Goal: Task Accomplishment & Management: Complete application form

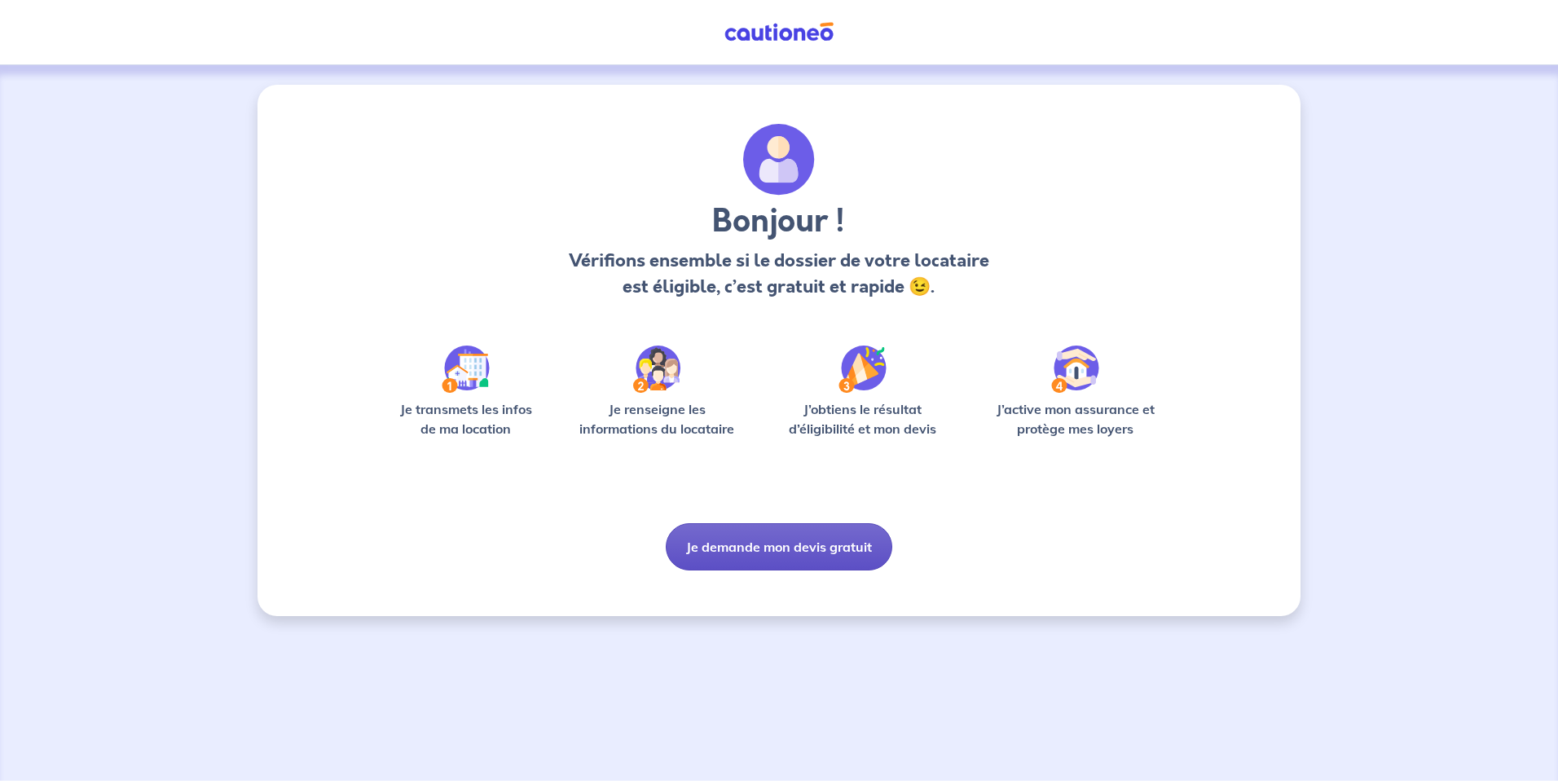
click at [758, 536] on button "Je demande mon devis gratuit" at bounding box center [779, 546] width 226 height 47
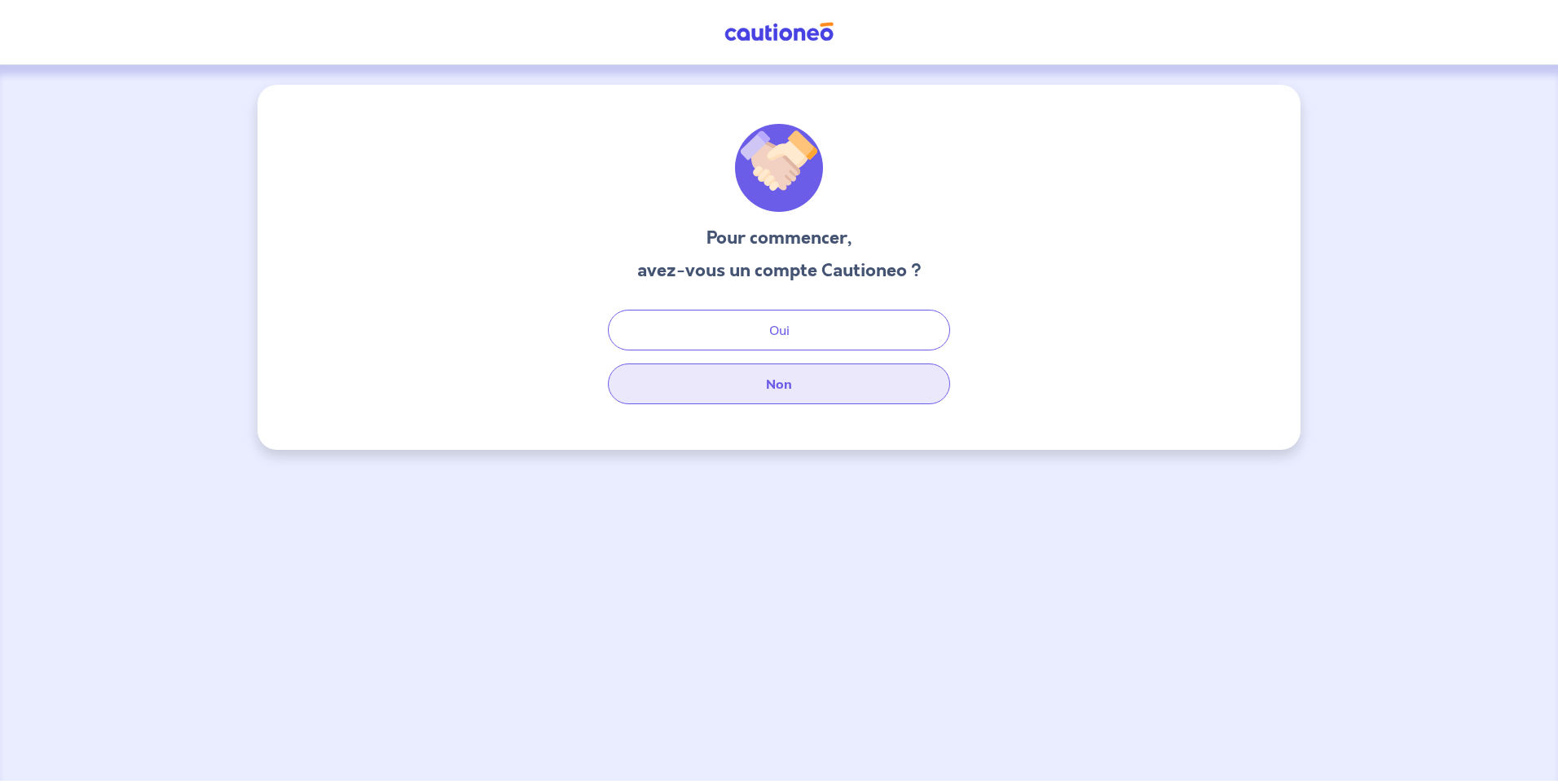
click at [784, 383] on button "Non" at bounding box center [779, 384] width 342 height 41
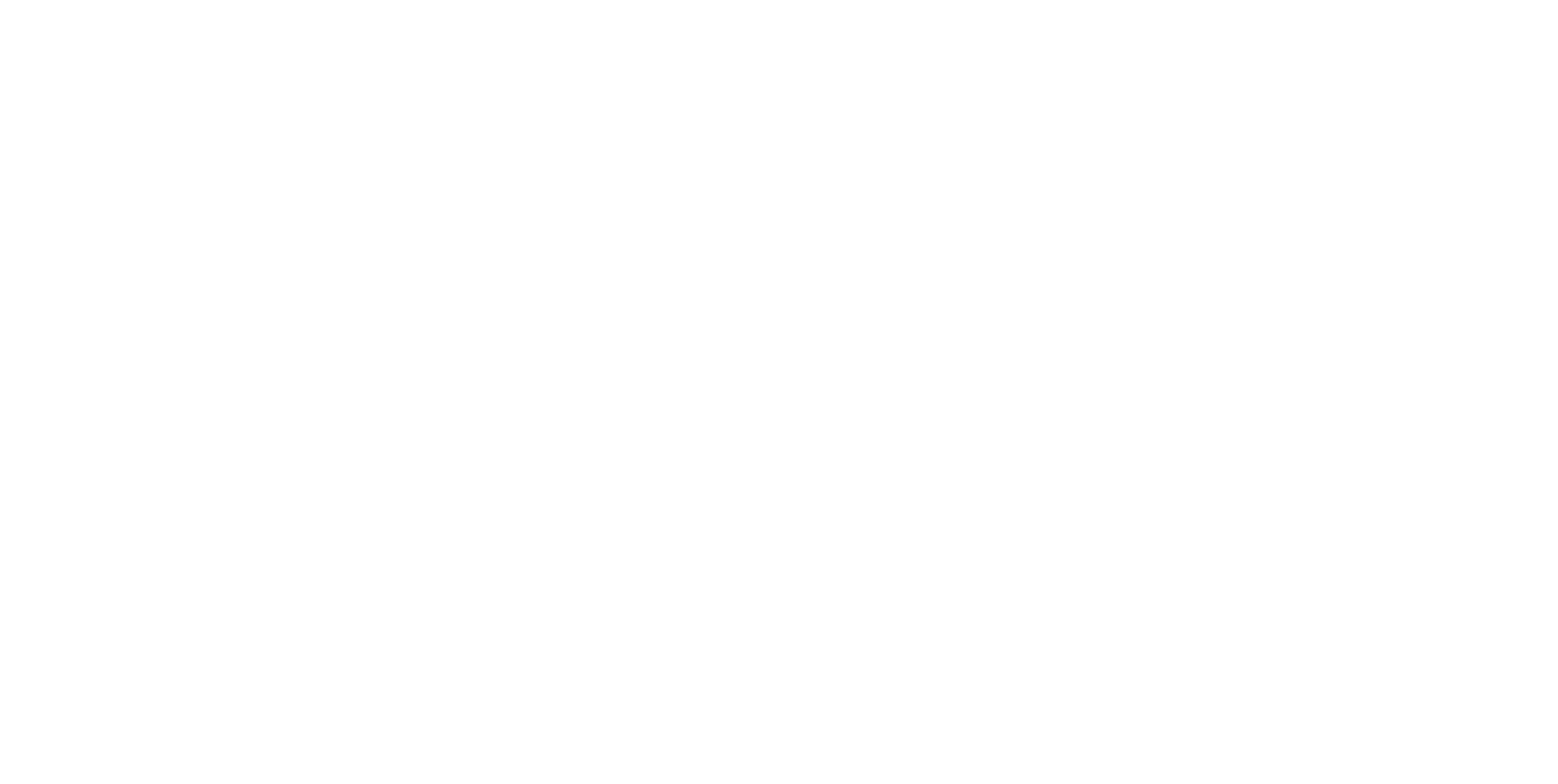
select select "FR"
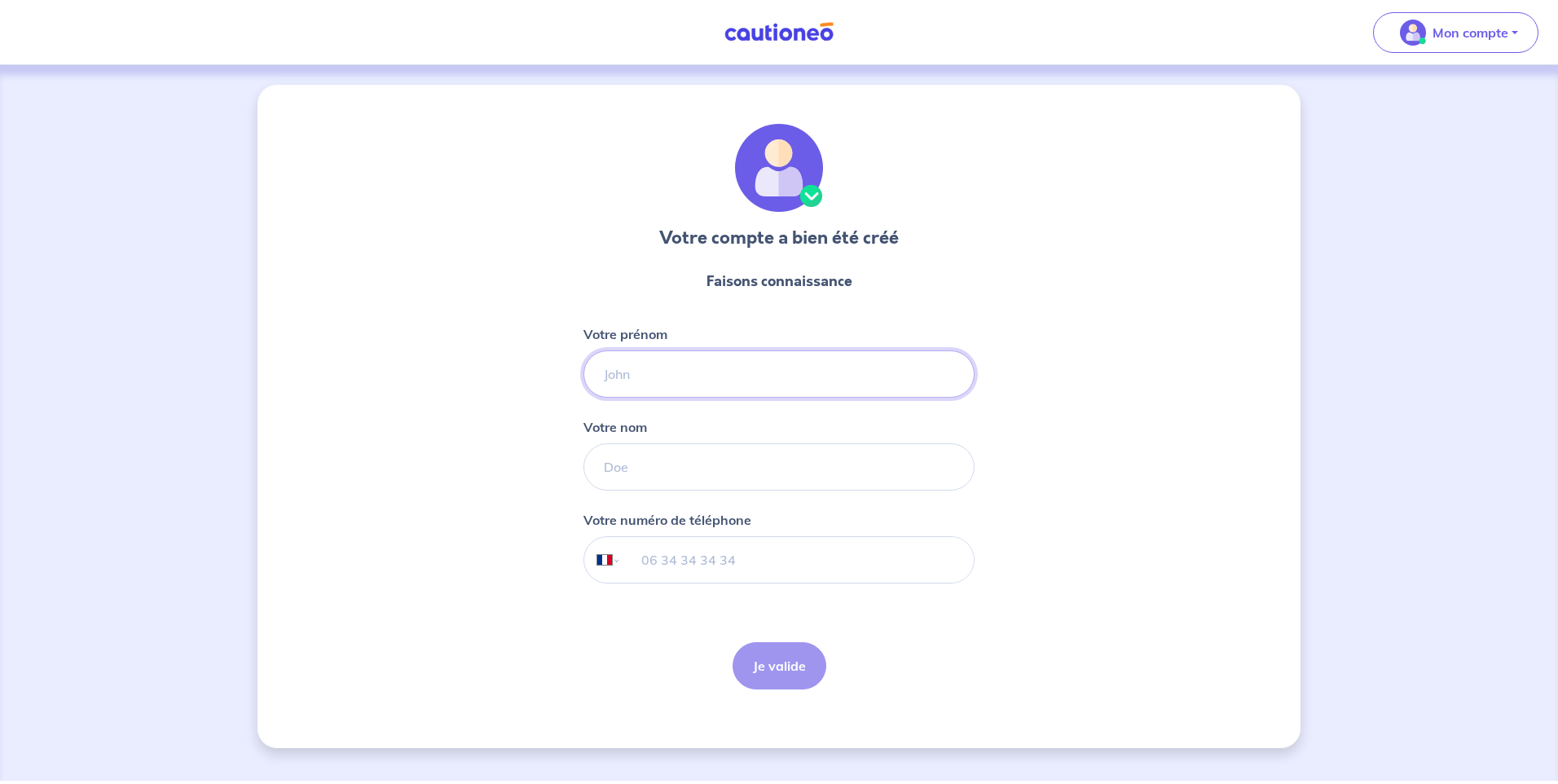
click at [639, 367] on input "Votre prénom" at bounding box center [779, 373] width 391 height 47
type input "Khaled"
type input "HADDADI"
type input "[PHONE_NUMBER]"
click at [791, 660] on button "Je valide" at bounding box center [779, 665] width 94 height 47
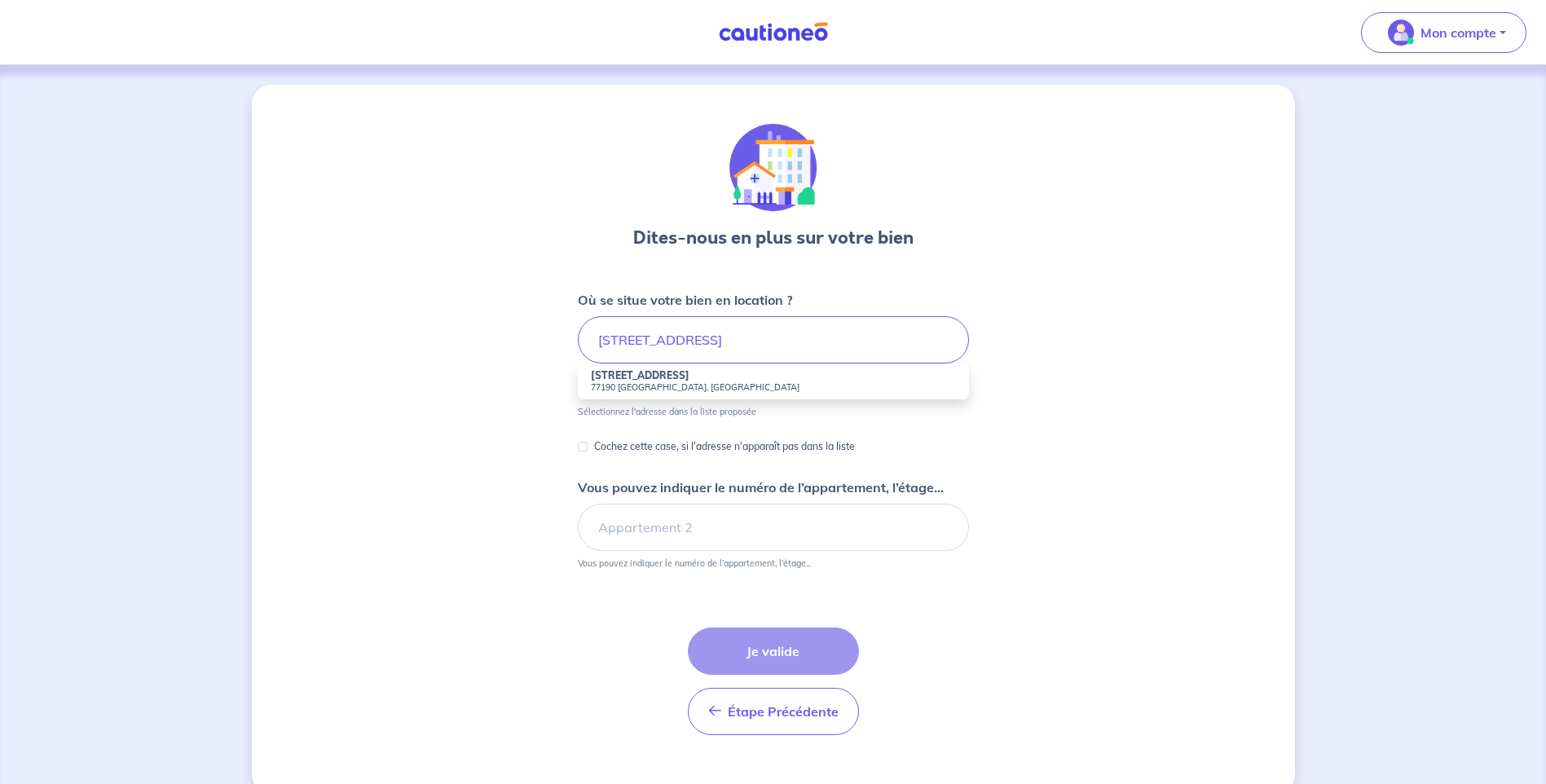
click at [686, 384] on small "77190 [GEOGRAPHIC_DATA], [GEOGRAPHIC_DATA]" at bounding box center [773, 387] width 365 height 12
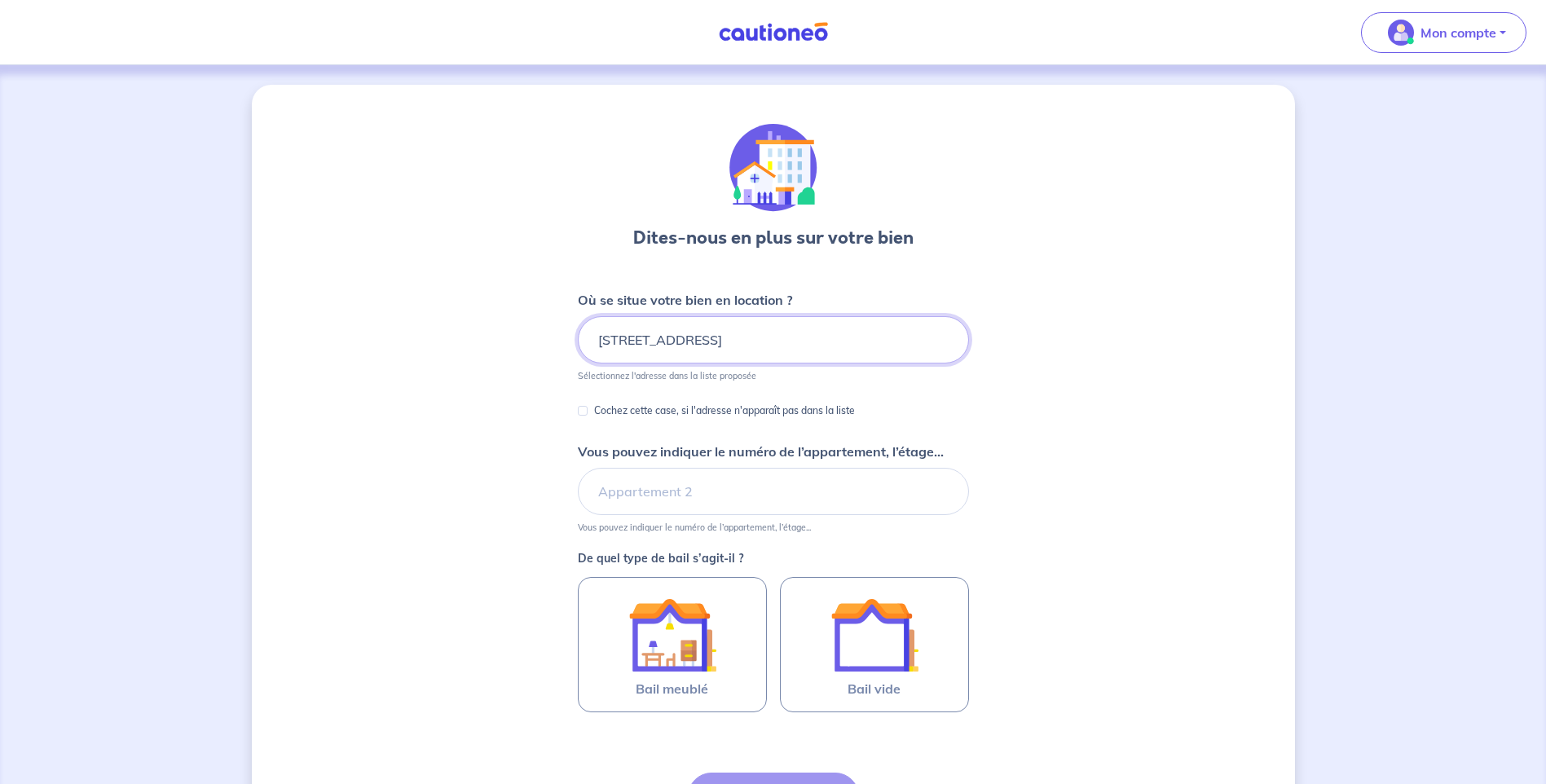
drag, startPoint x: 619, startPoint y: 334, endPoint x: 571, endPoint y: 327, distance: 48.5
click at [576, 331] on div "Dites-nous en plus sur votre bien Où se situe votre bien en location ? [STREET_…" at bounding box center [773, 511] width 1043 height 853
type input "[GEOGRAPHIC_DATA], 77190 [GEOGRAPHIC_DATA], [GEOGRAPHIC_DATA]"
click at [663, 422] on div "Cochez cette case, si l'adresse n'apparaît pas dans la liste" at bounding box center [773, 412] width 391 height 21
click at [624, 341] on input "[GEOGRAPHIC_DATA], 77190 [GEOGRAPHIC_DATA], [GEOGRAPHIC_DATA]" at bounding box center [773, 339] width 391 height 47
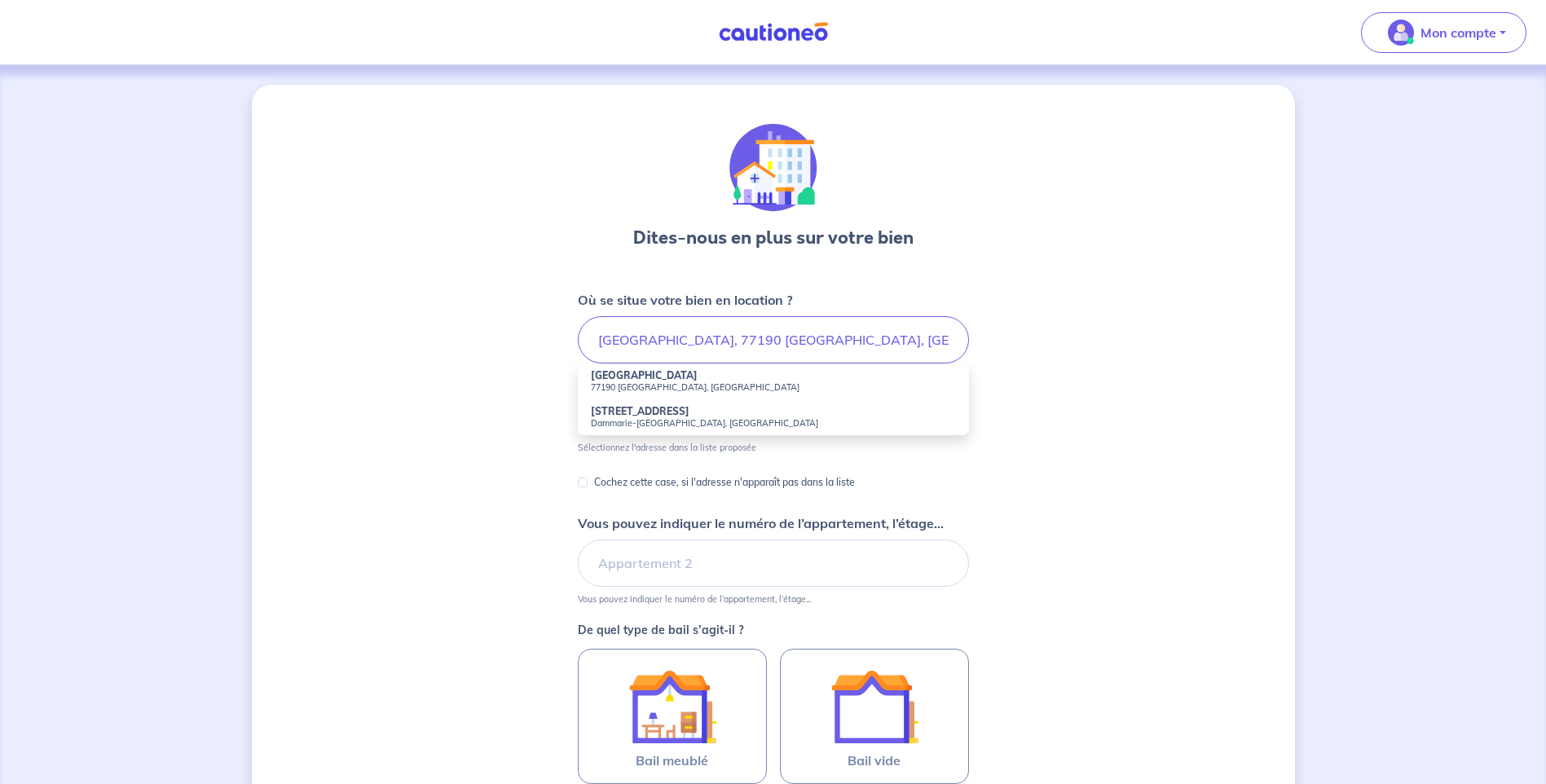
click at [645, 384] on small "77190 [GEOGRAPHIC_DATA], [GEOGRAPHIC_DATA]" at bounding box center [773, 387] width 365 height 12
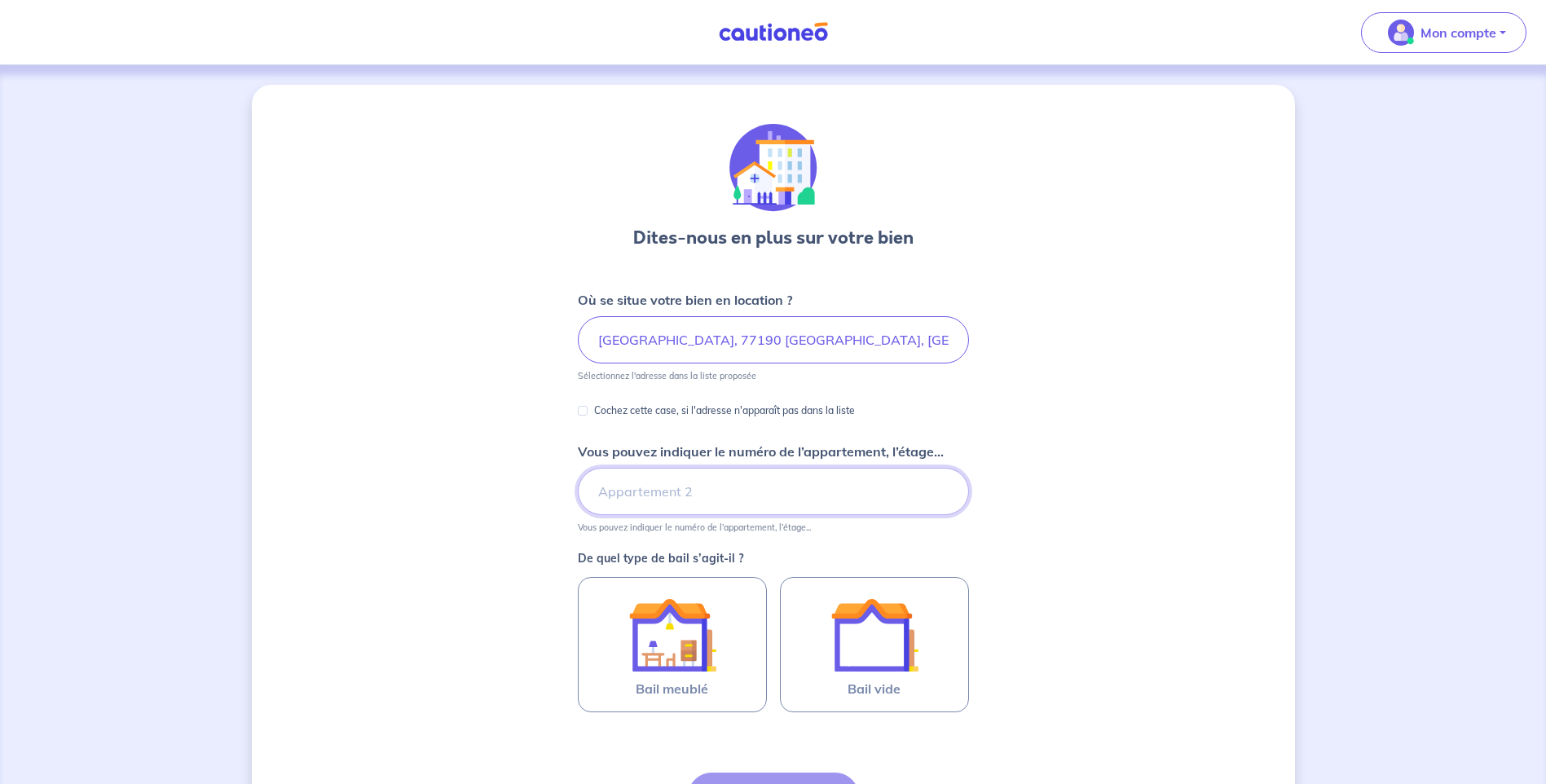
click at [659, 493] on input "Vous pouvez indiquer le numéro de l’appartement, l’étage..." at bounding box center [773, 491] width 391 height 47
paste input "20"
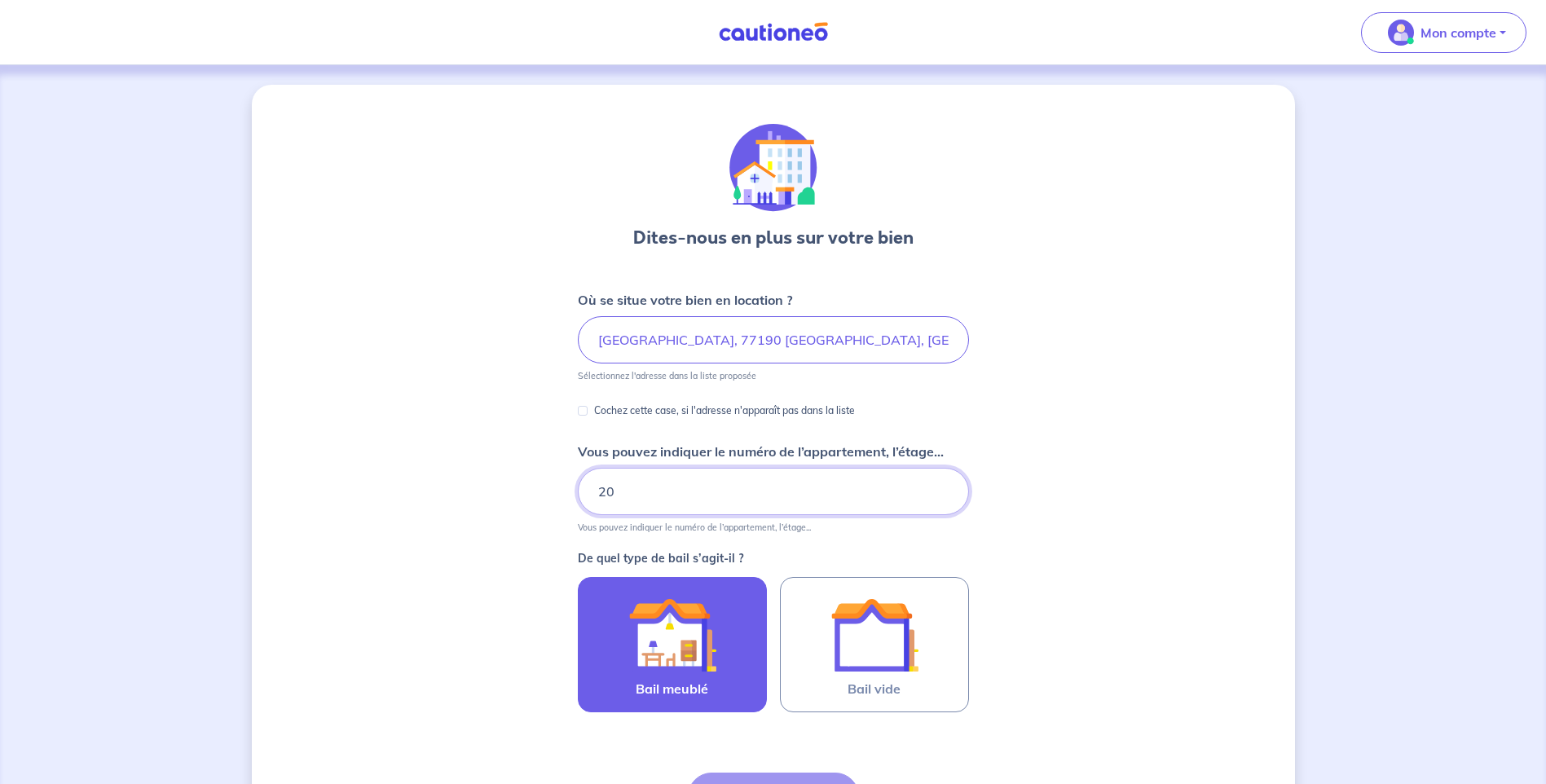
type input "20"
click at [664, 636] on img at bounding box center [672, 635] width 88 height 88
click at [0, 0] on input "Bail meublé" at bounding box center [0, 0] width 0 height 0
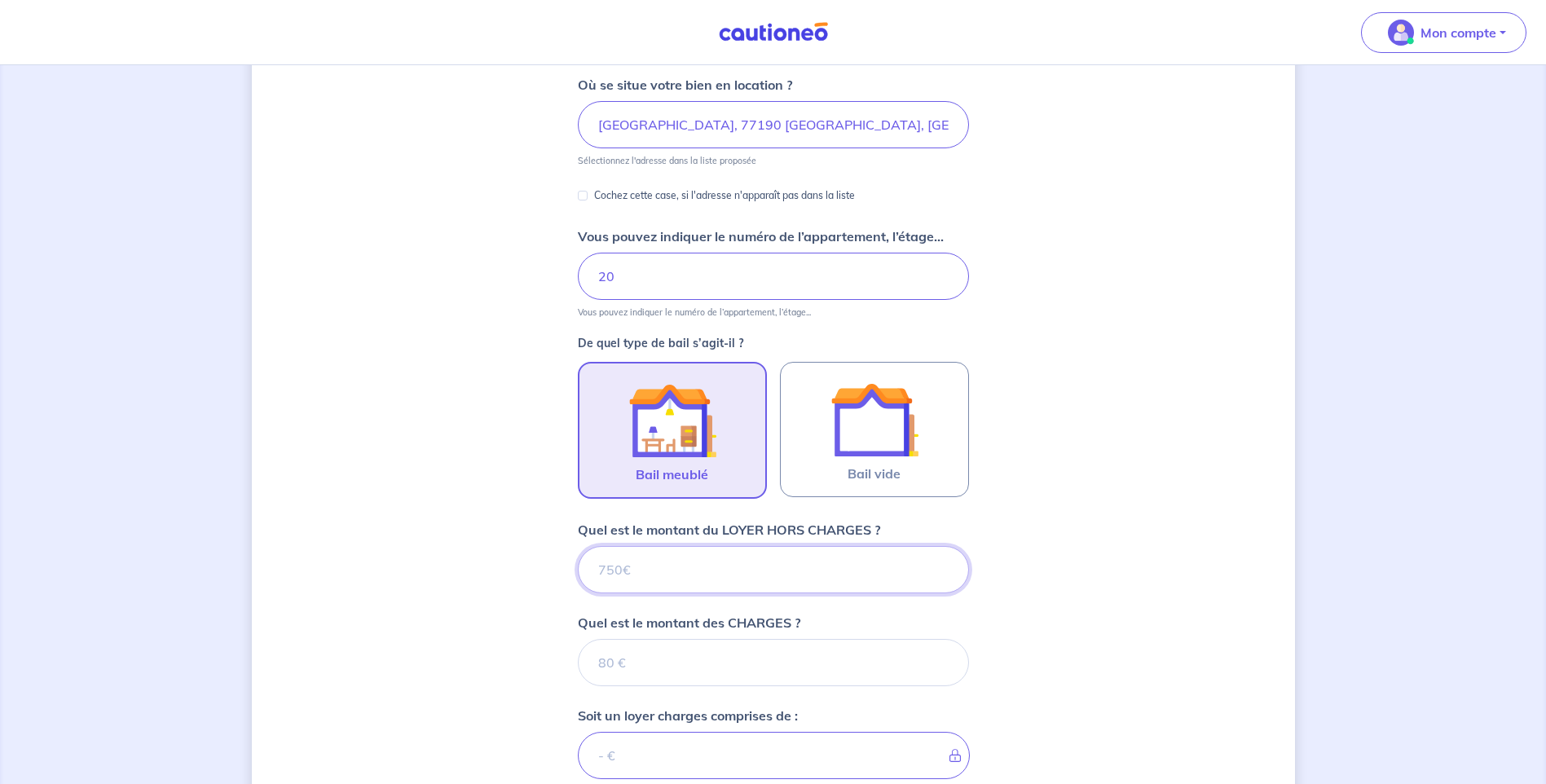
scroll to position [254, 0]
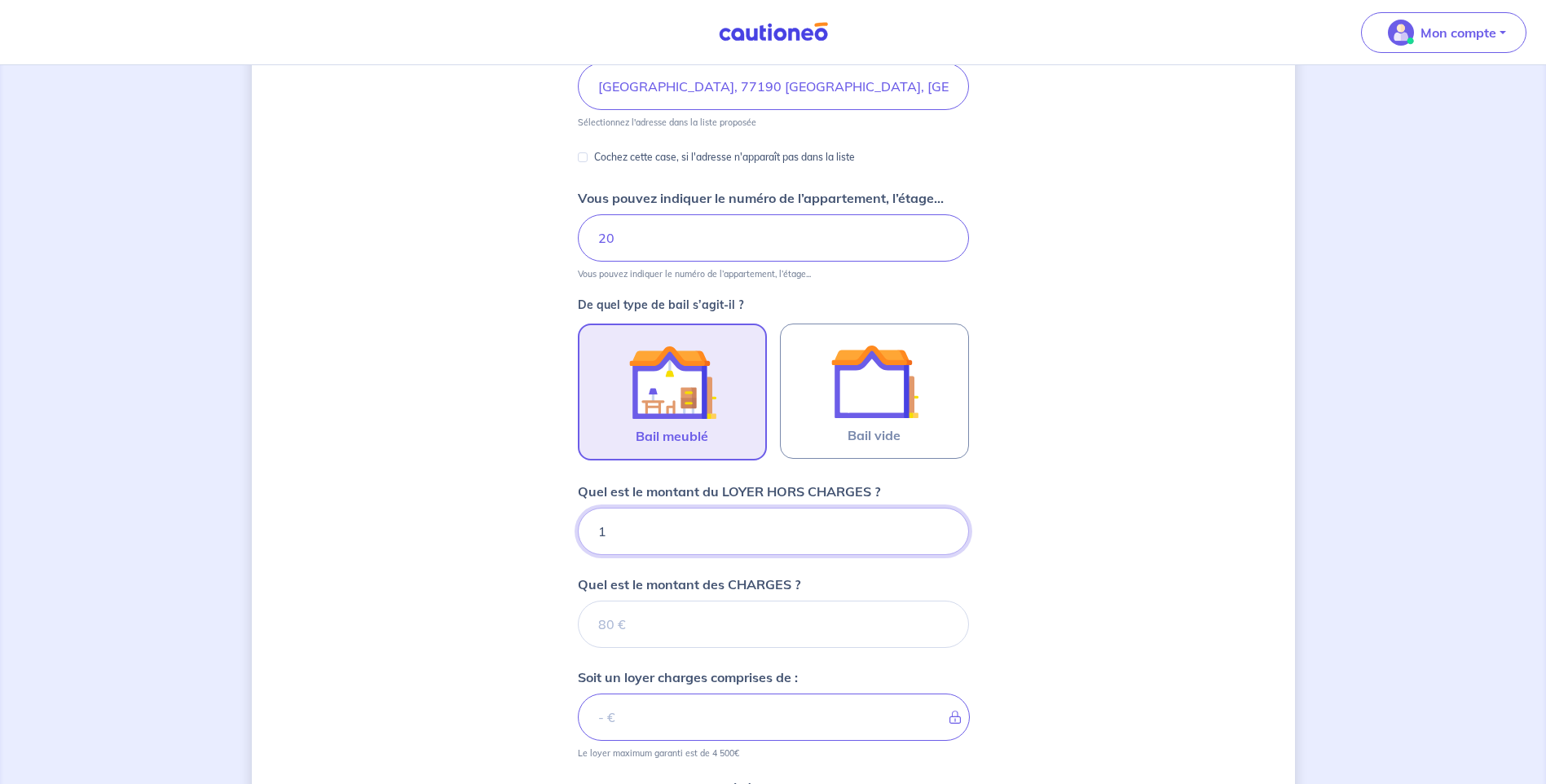
type input "12"
type input "1250"
click at [858, 628] on input "Quel est le montant des CHARGES ?" at bounding box center [773, 624] width 391 height 47
type input "50"
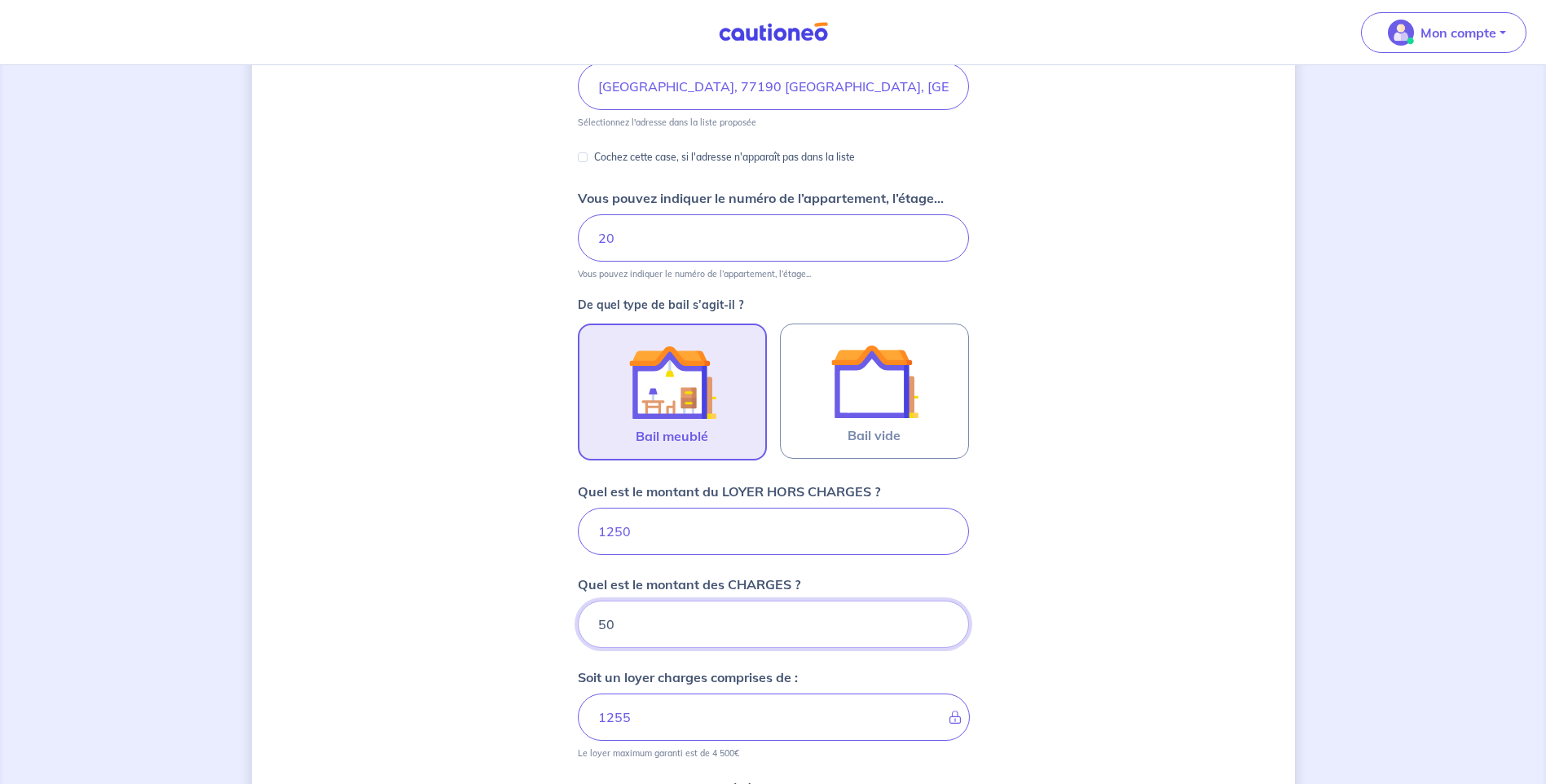
type input "1300"
type input "50"
click at [502, 647] on div "Dites-nous en plus sur votre bien Où se situe votre bien en location ? [GEOGRAP…" at bounding box center [773, 462] width 1043 height 1263
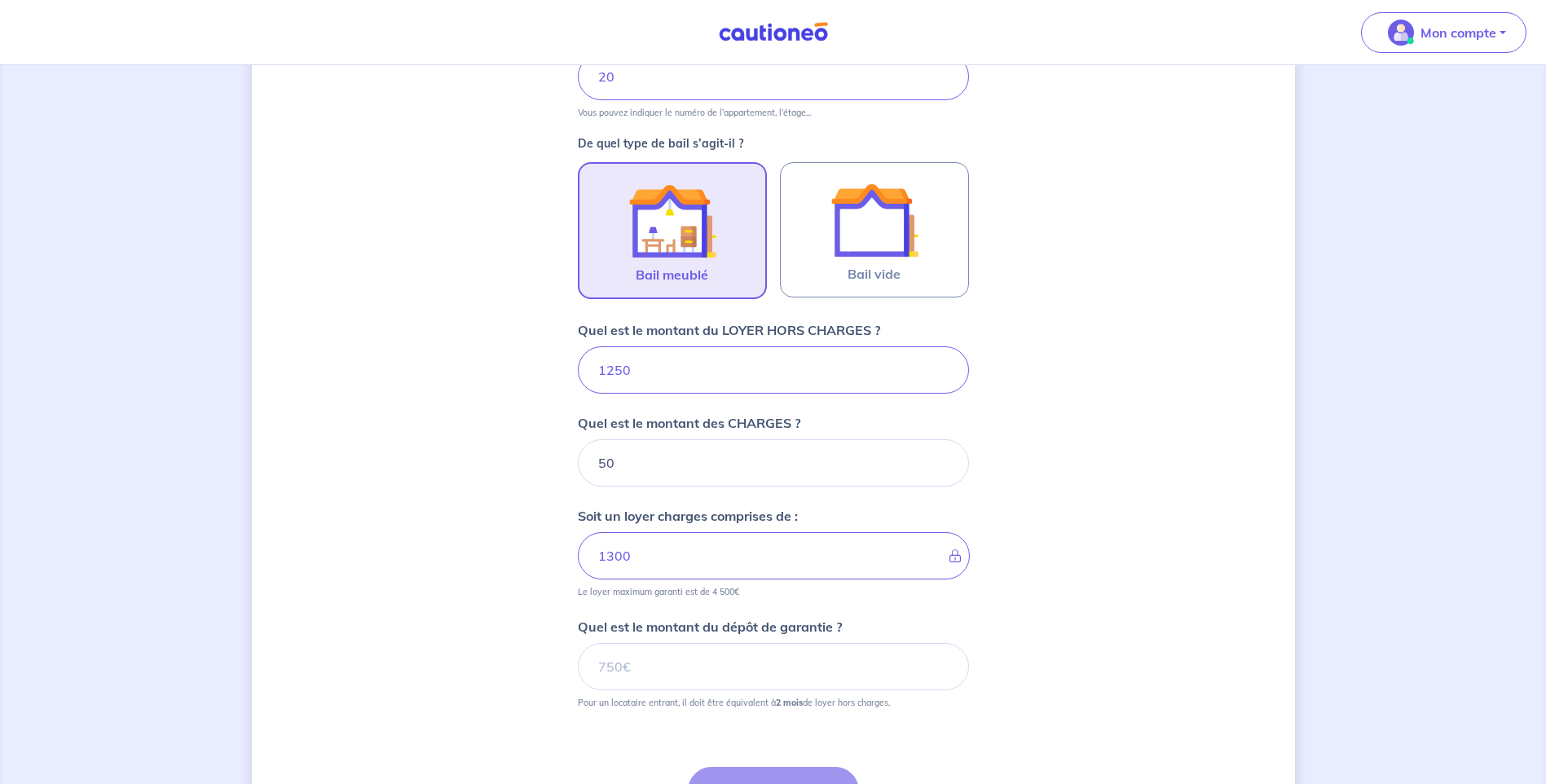
scroll to position [416, 0]
click at [633, 664] on input "Quel est le montant du dépôt de garantie ?" at bounding box center [773, 664] width 391 height 47
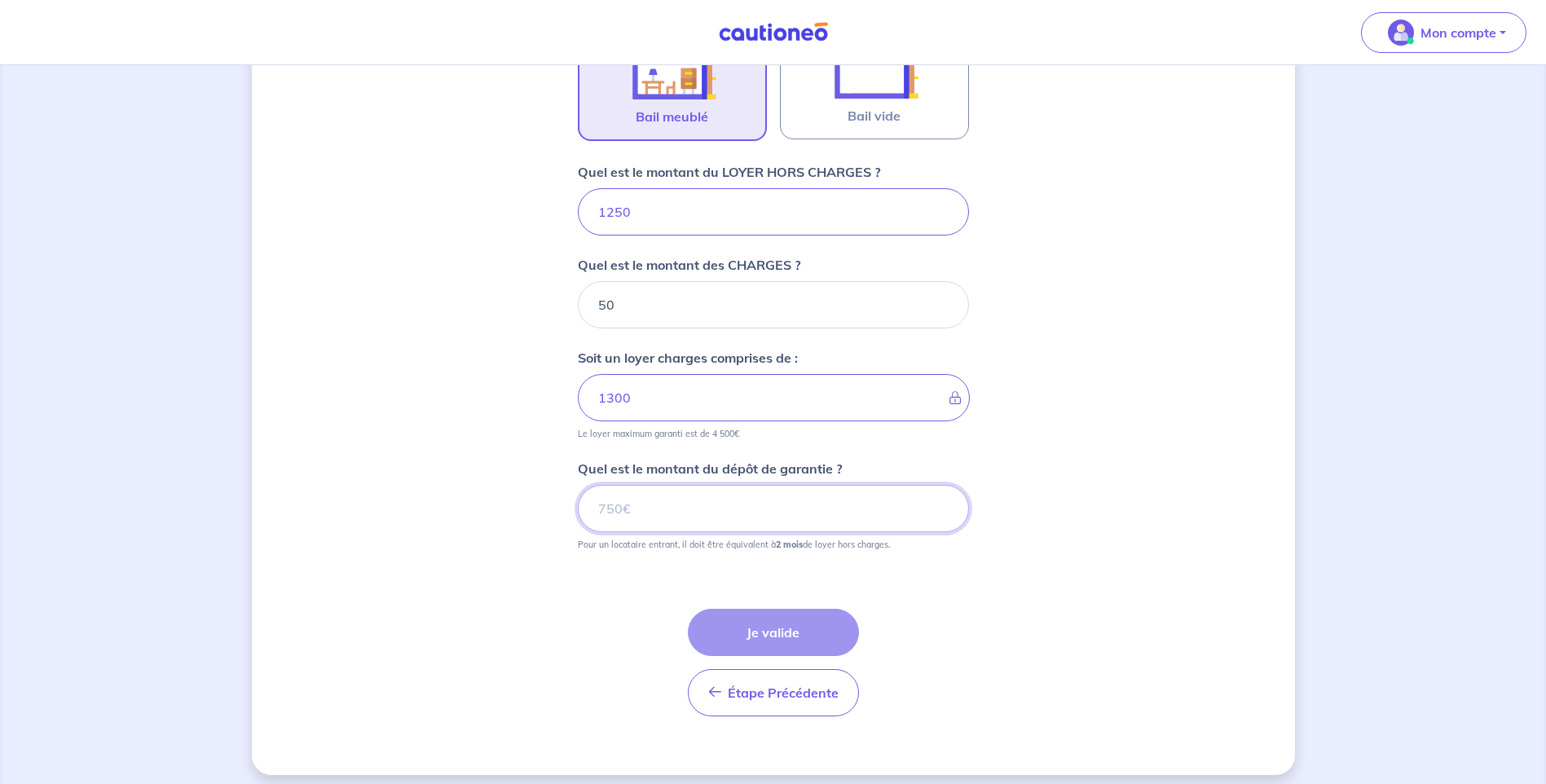
scroll to position [579, 0]
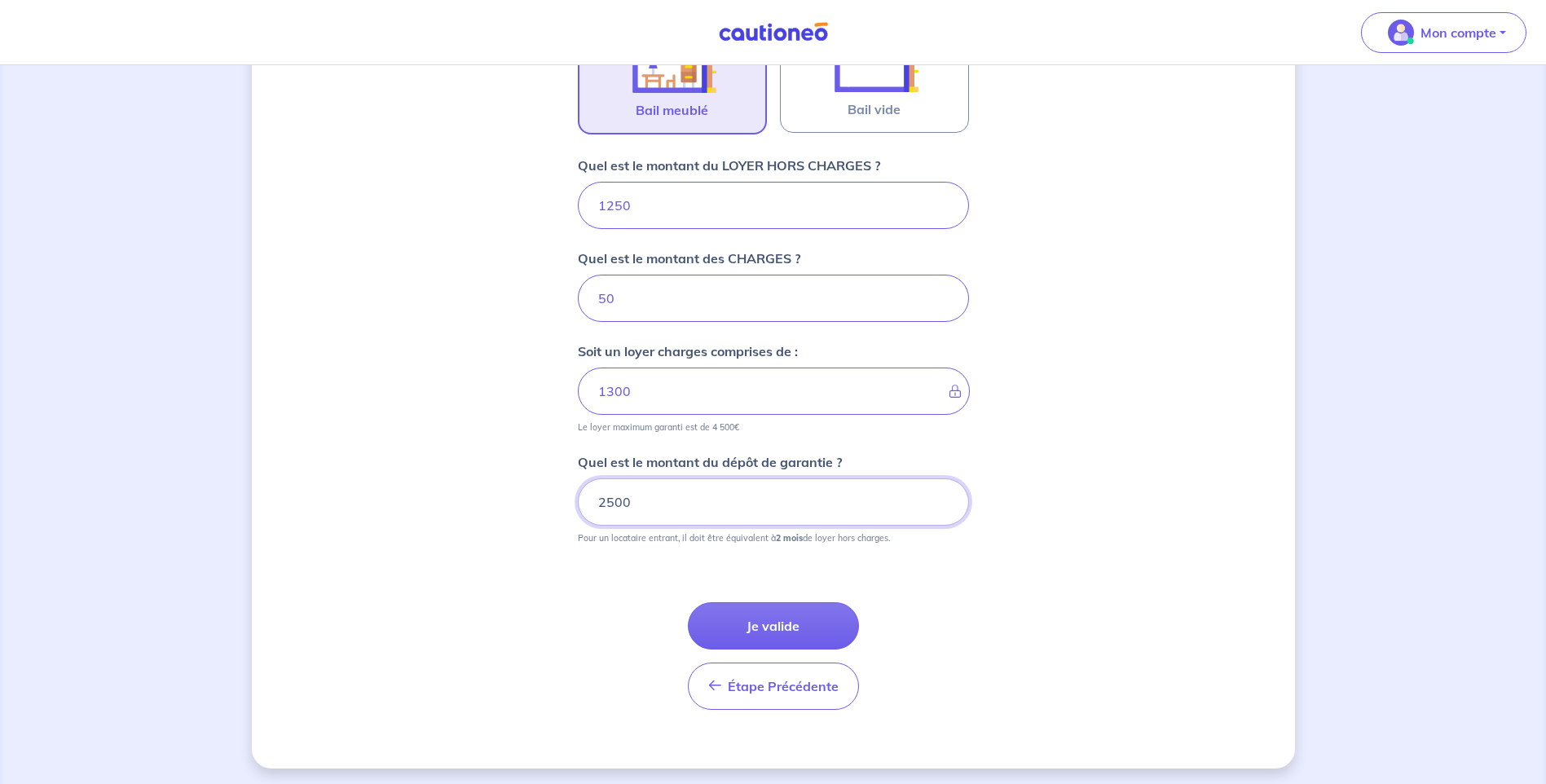
type input "2500"
click at [874, 542] on form "Où se situe votre bien en location ? [GEOGRAPHIC_DATA], 77190 [GEOGRAPHIC_DATA]…" at bounding box center [773, 216] width 391 height 1012
click at [745, 621] on button "Je valide" at bounding box center [773, 625] width 171 height 47
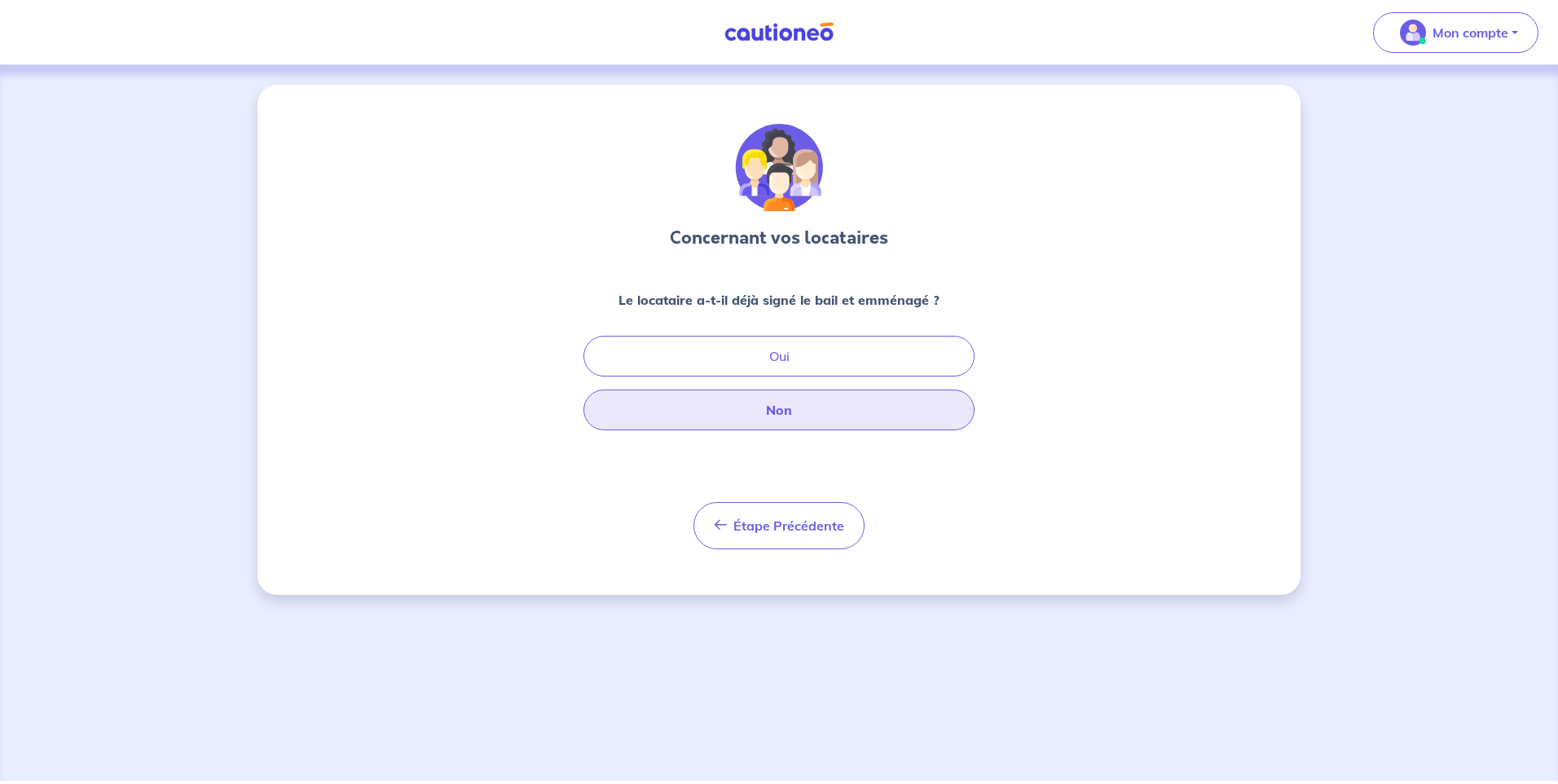
click at [835, 403] on button "Non" at bounding box center [779, 410] width 391 height 41
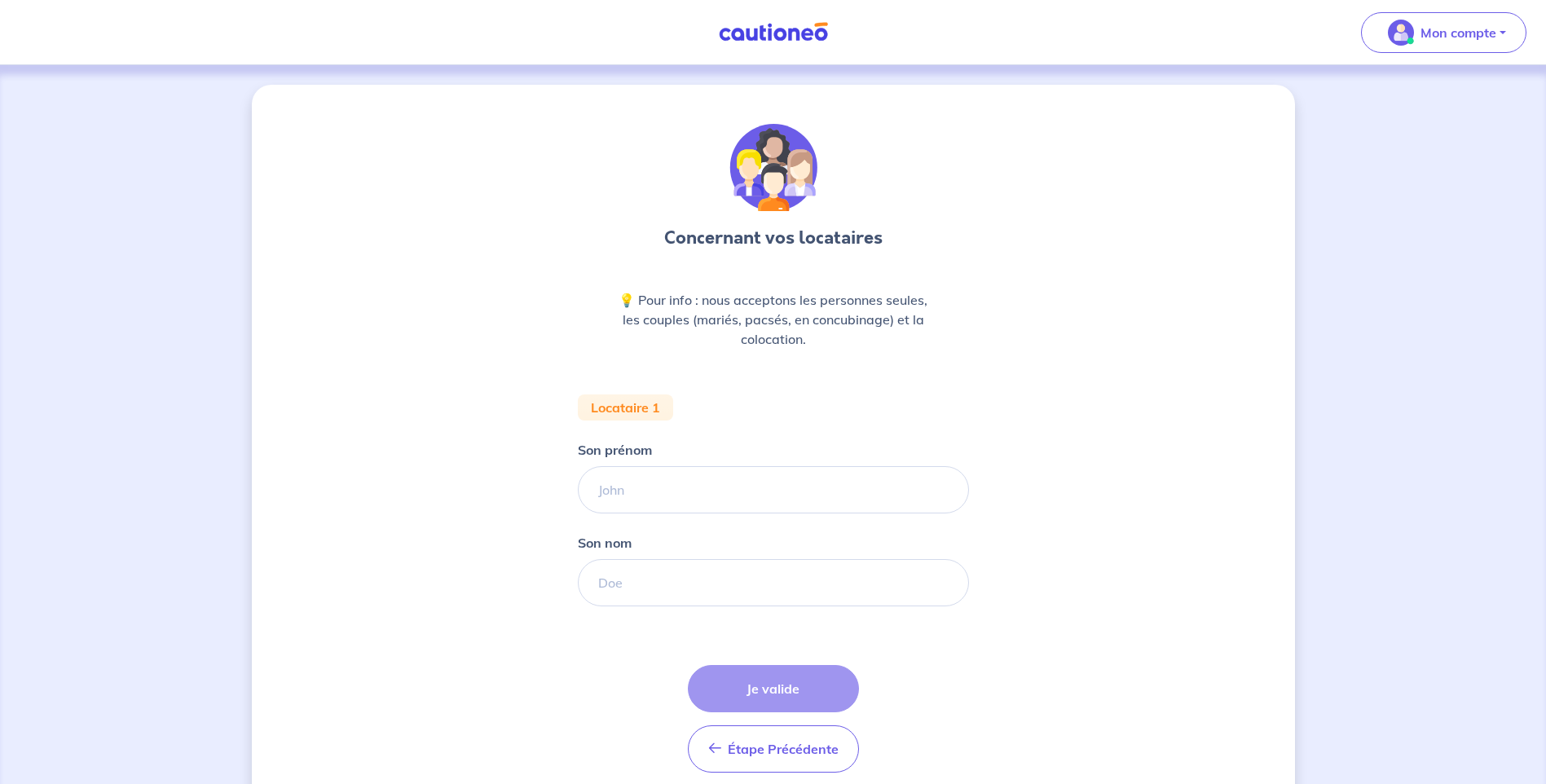
scroll to position [67, 0]
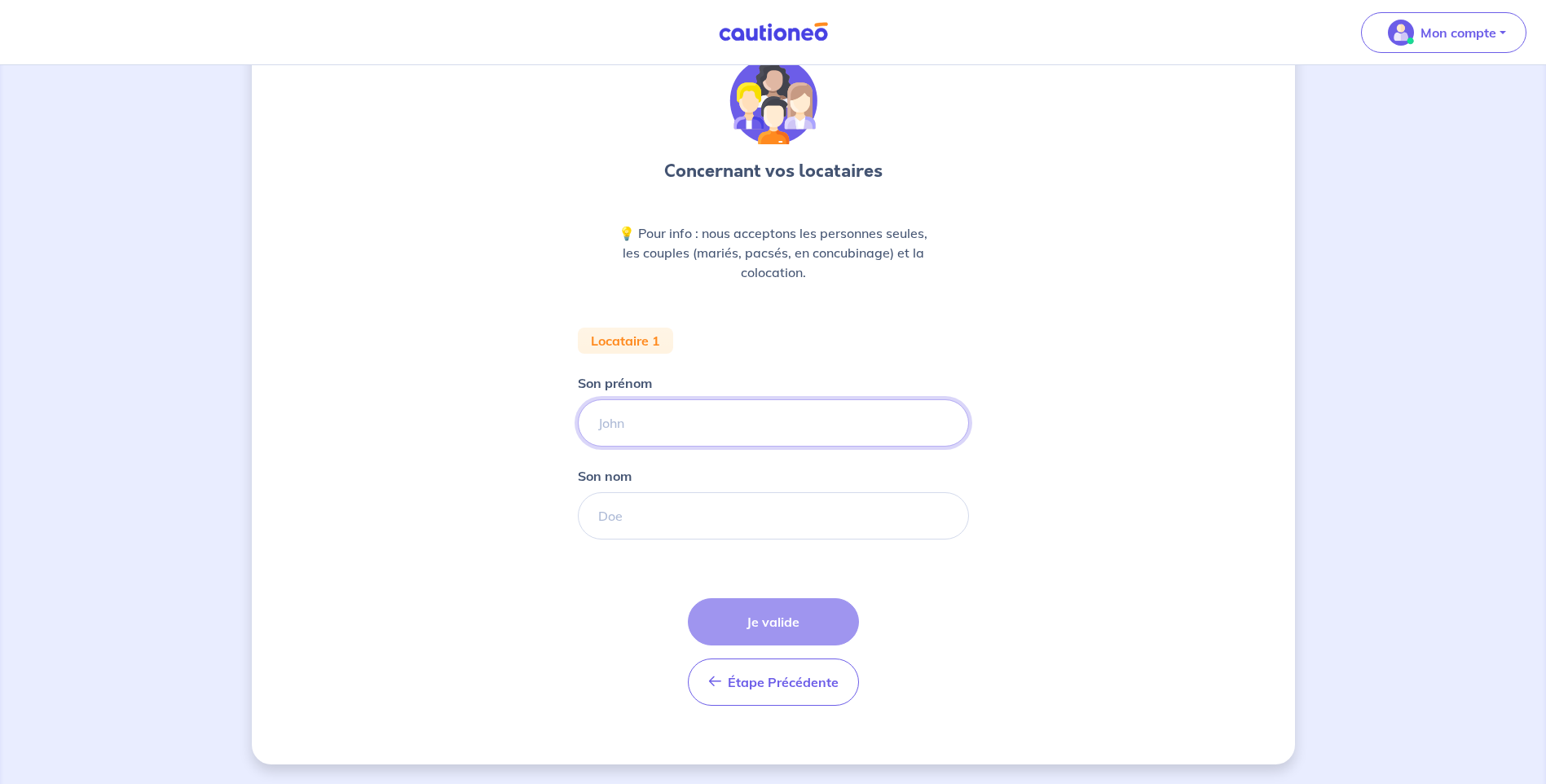
click at [668, 423] on input "Son prénom" at bounding box center [773, 422] width 391 height 47
click at [794, 35] on img at bounding box center [773, 32] width 122 height 20
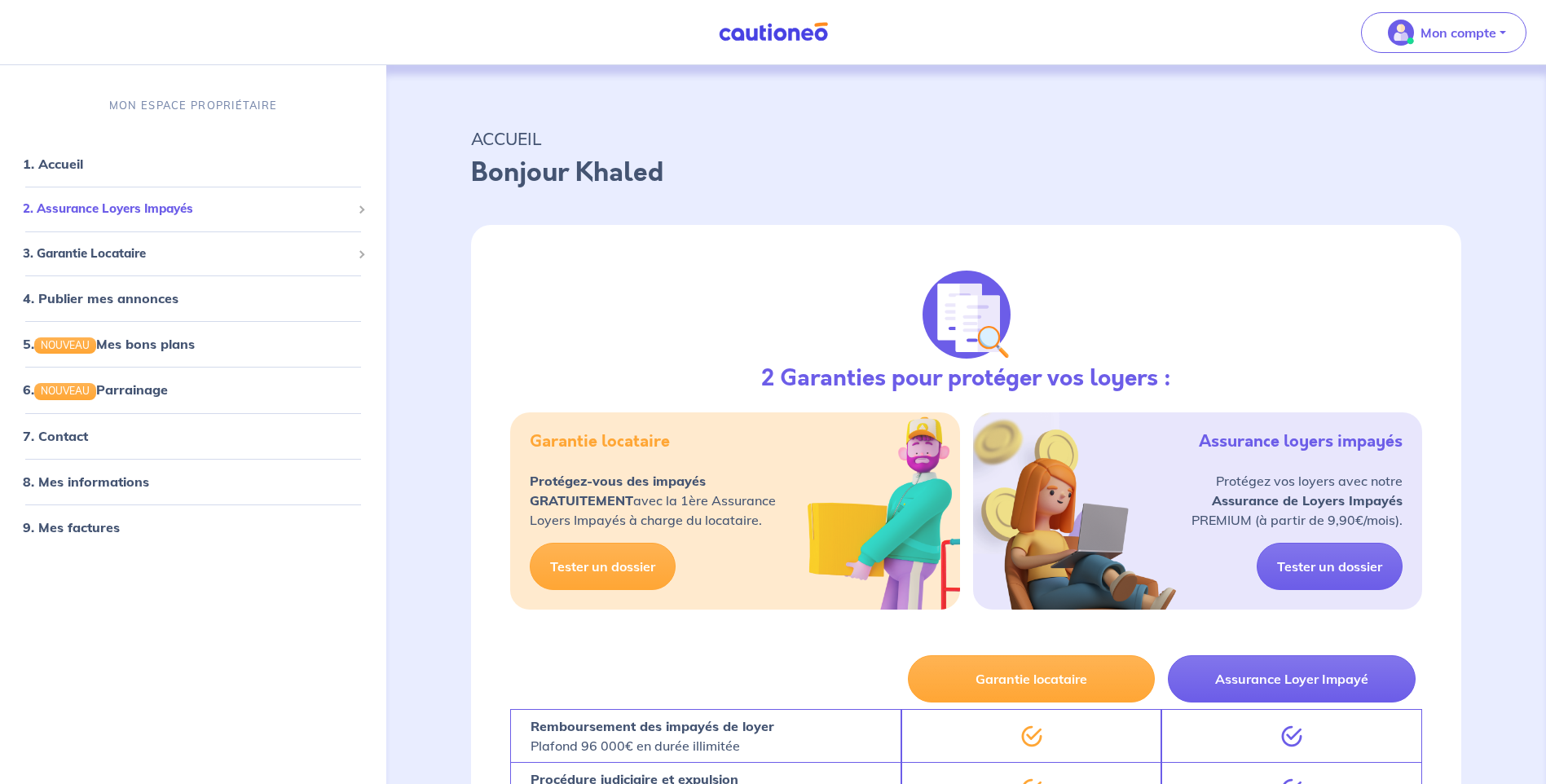
click at [71, 214] on span "2. Assurance Loyers Impayés" at bounding box center [186, 209] width 329 height 19
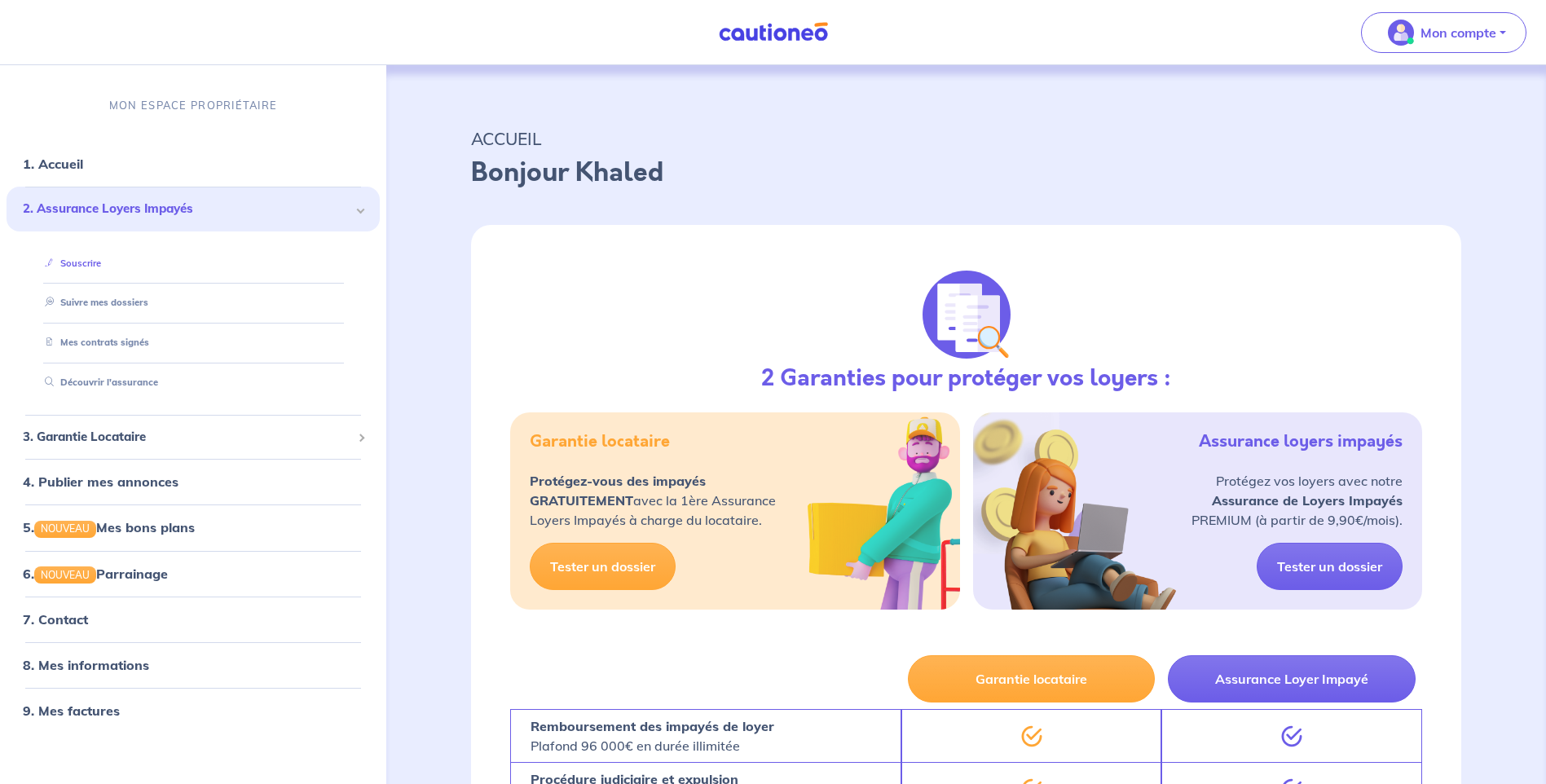
click at [92, 264] on link "Souscrire" at bounding box center [69, 263] width 62 height 12
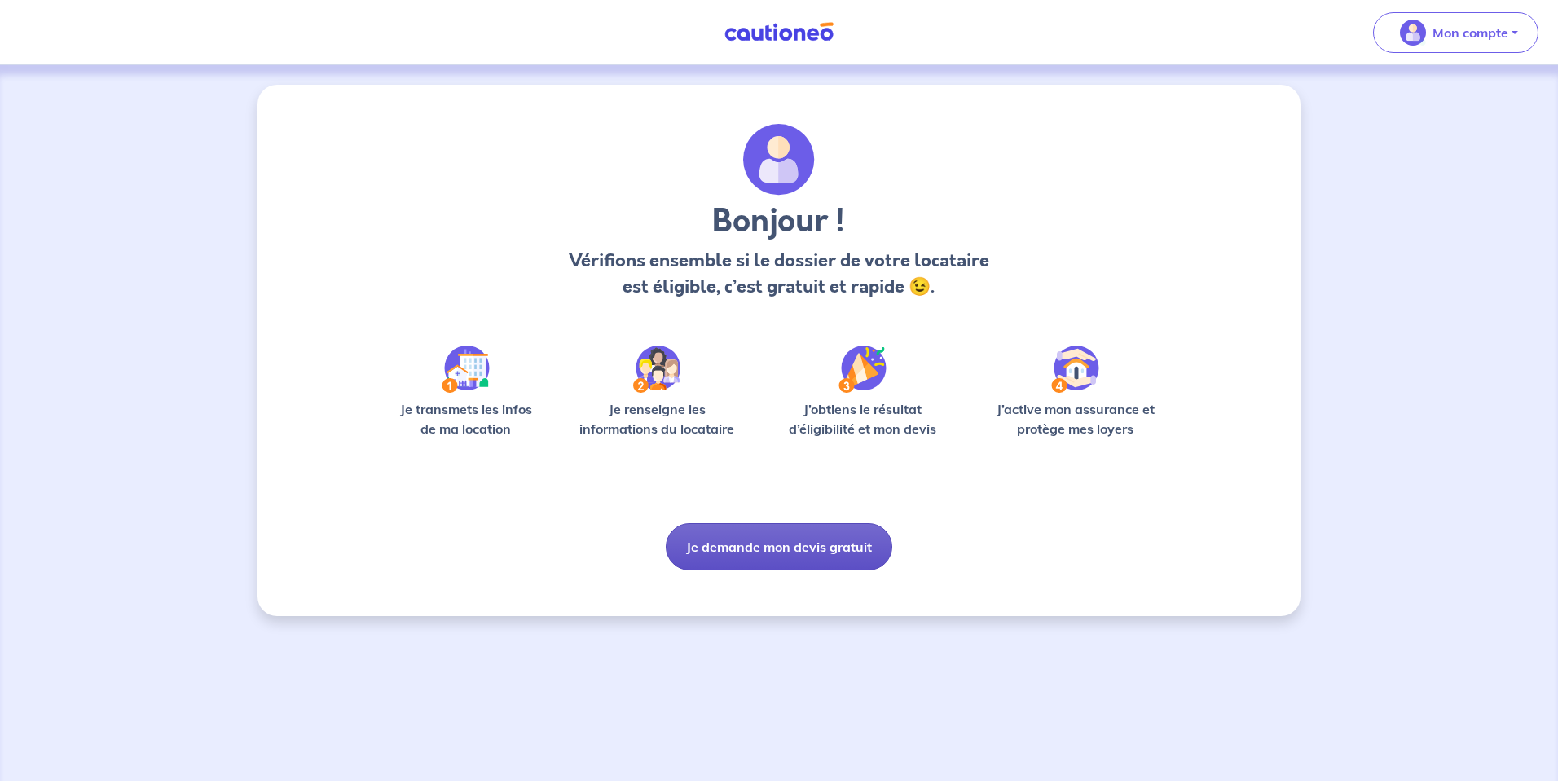
click at [732, 547] on button "Je demande mon devis gratuit" at bounding box center [779, 546] width 226 height 47
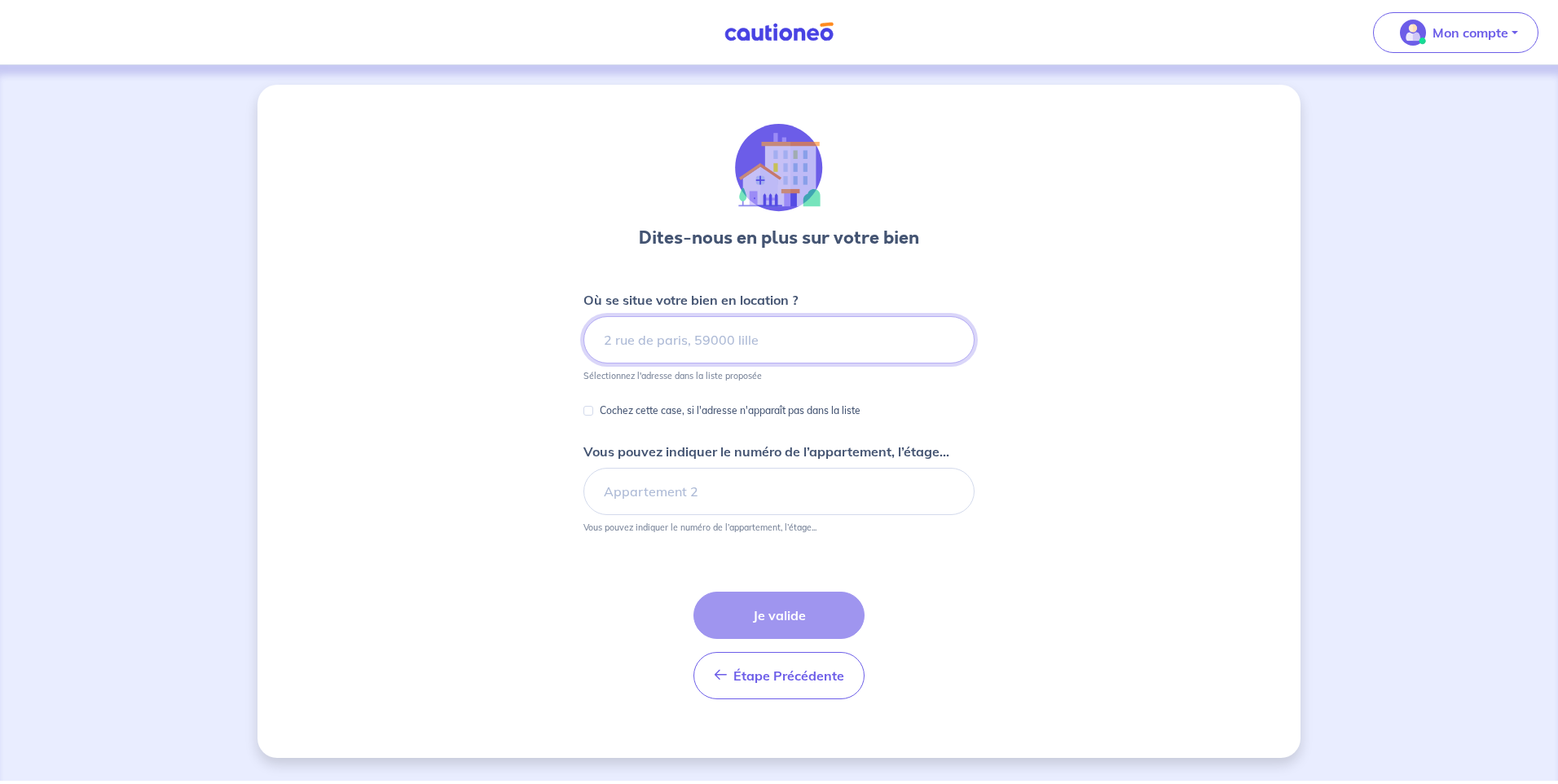
click at [755, 345] on input at bounding box center [779, 339] width 391 height 47
click at [756, 332] on input at bounding box center [779, 339] width 391 height 47
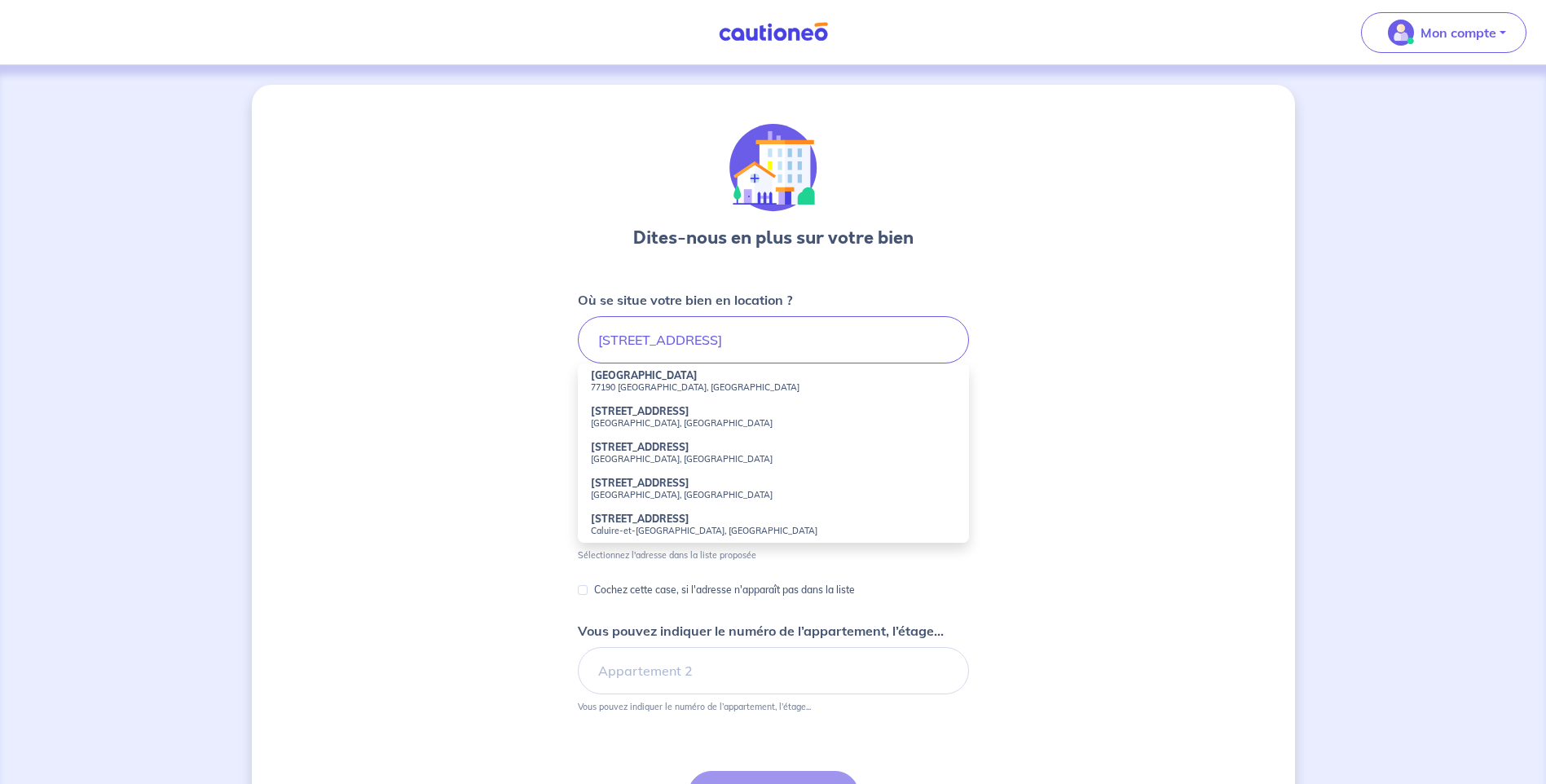
click at [622, 378] on strong "[GEOGRAPHIC_DATA]" at bounding box center [644, 374] width 106 height 13
type input "[GEOGRAPHIC_DATA], 77190 [GEOGRAPHIC_DATA], [GEOGRAPHIC_DATA]"
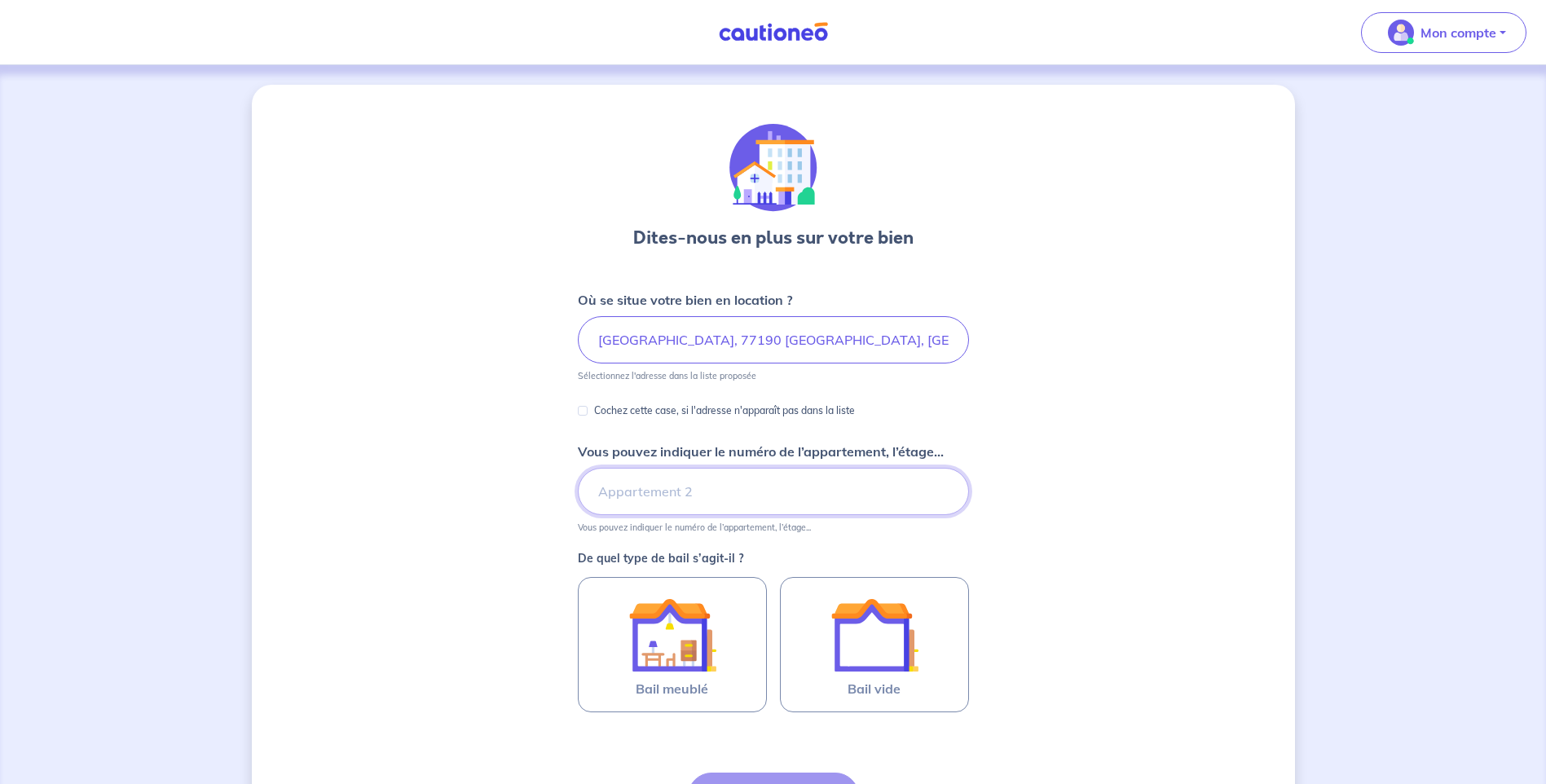
click at [603, 493] on input "Vous pouvez indiquer le numéro de l’appartement, l’étage..." at bounding box center [773, 491] width 391 height 47
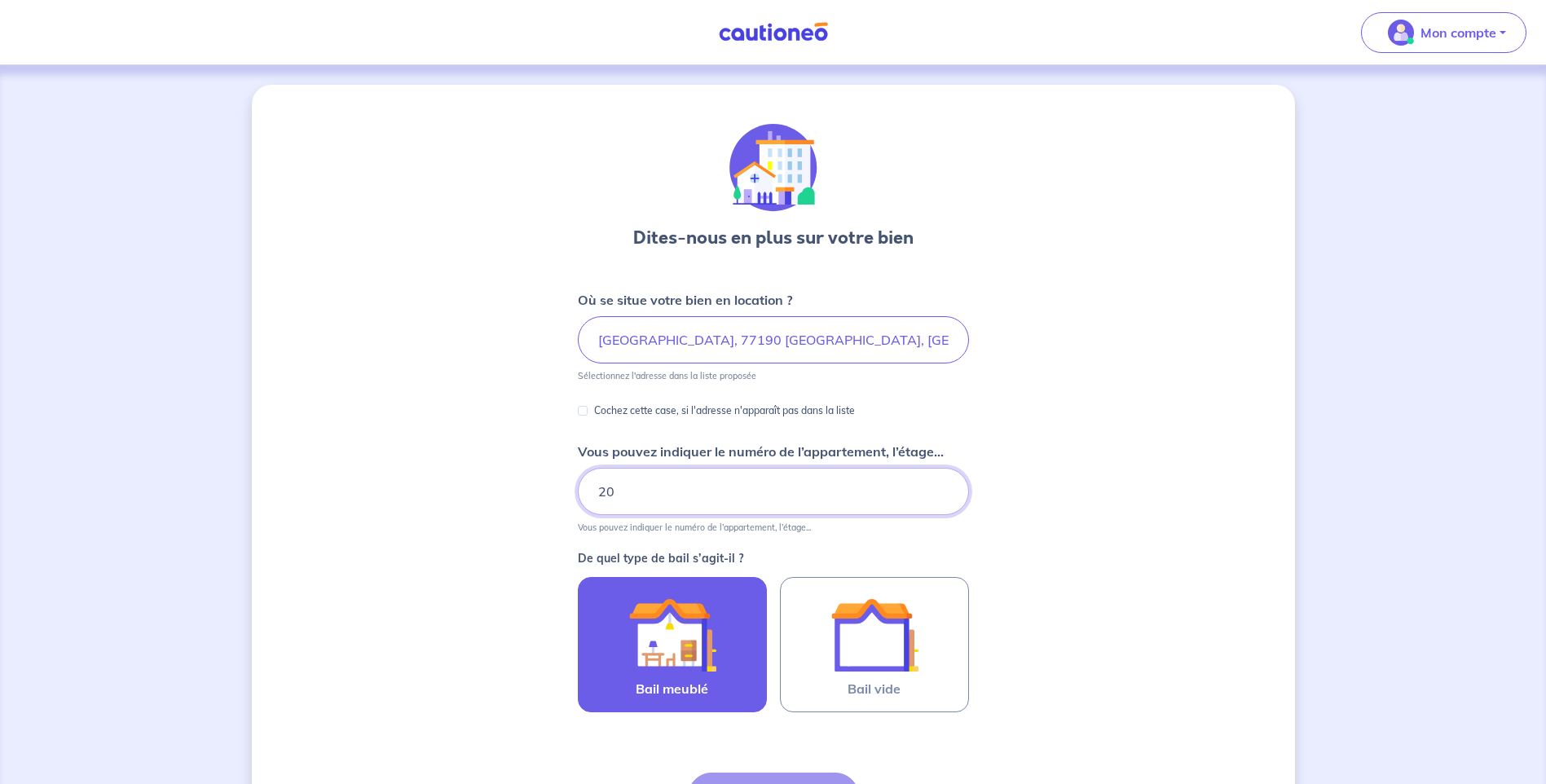
type input "20"
click at [683, 642] on img at bounding box center [672, 635] width 88 height 88
click at [0, 0] on input "Bail meublé" at bounding box center [0, 0] width 0 height 0
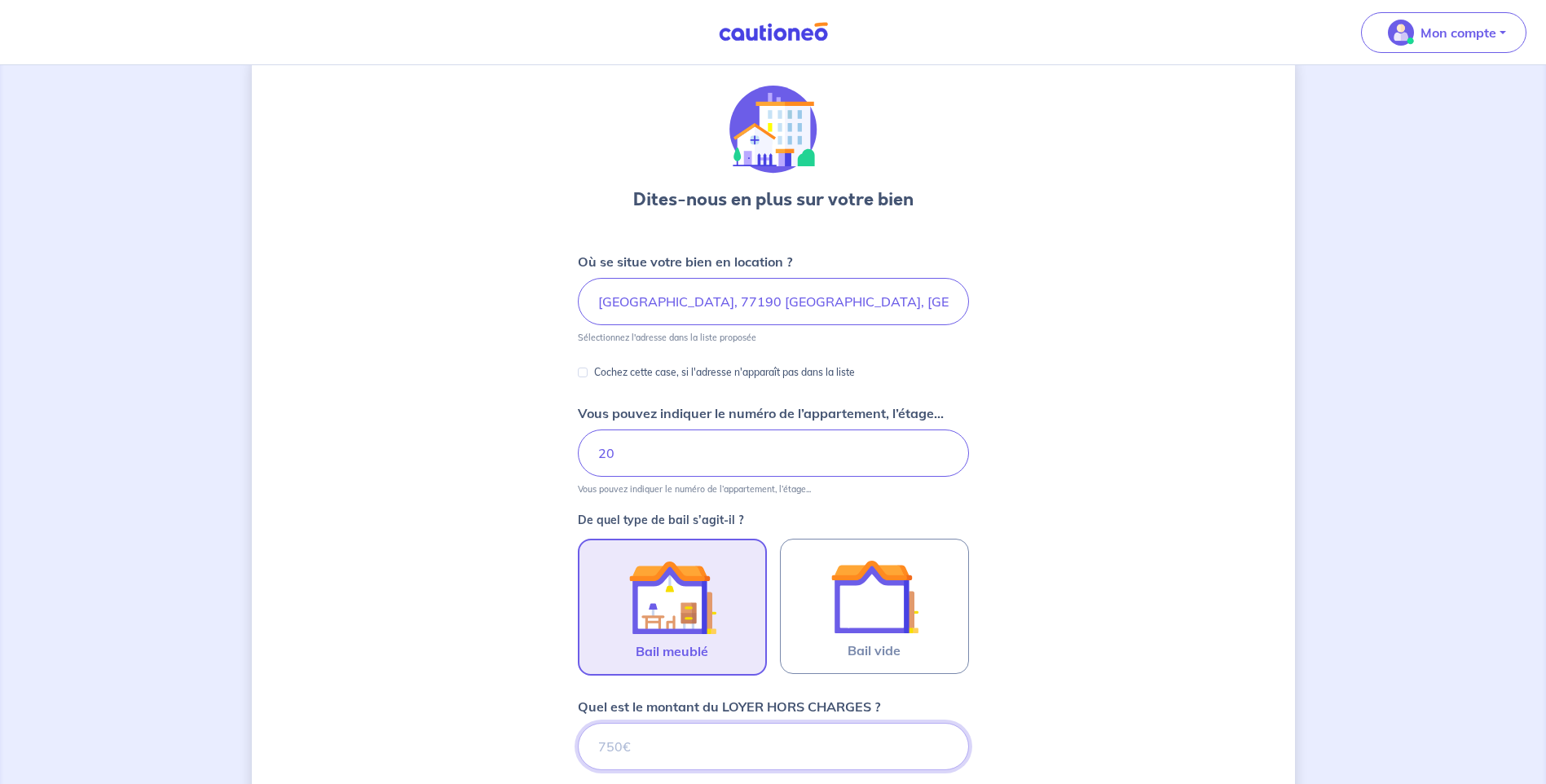
scroll to position [169, 0]
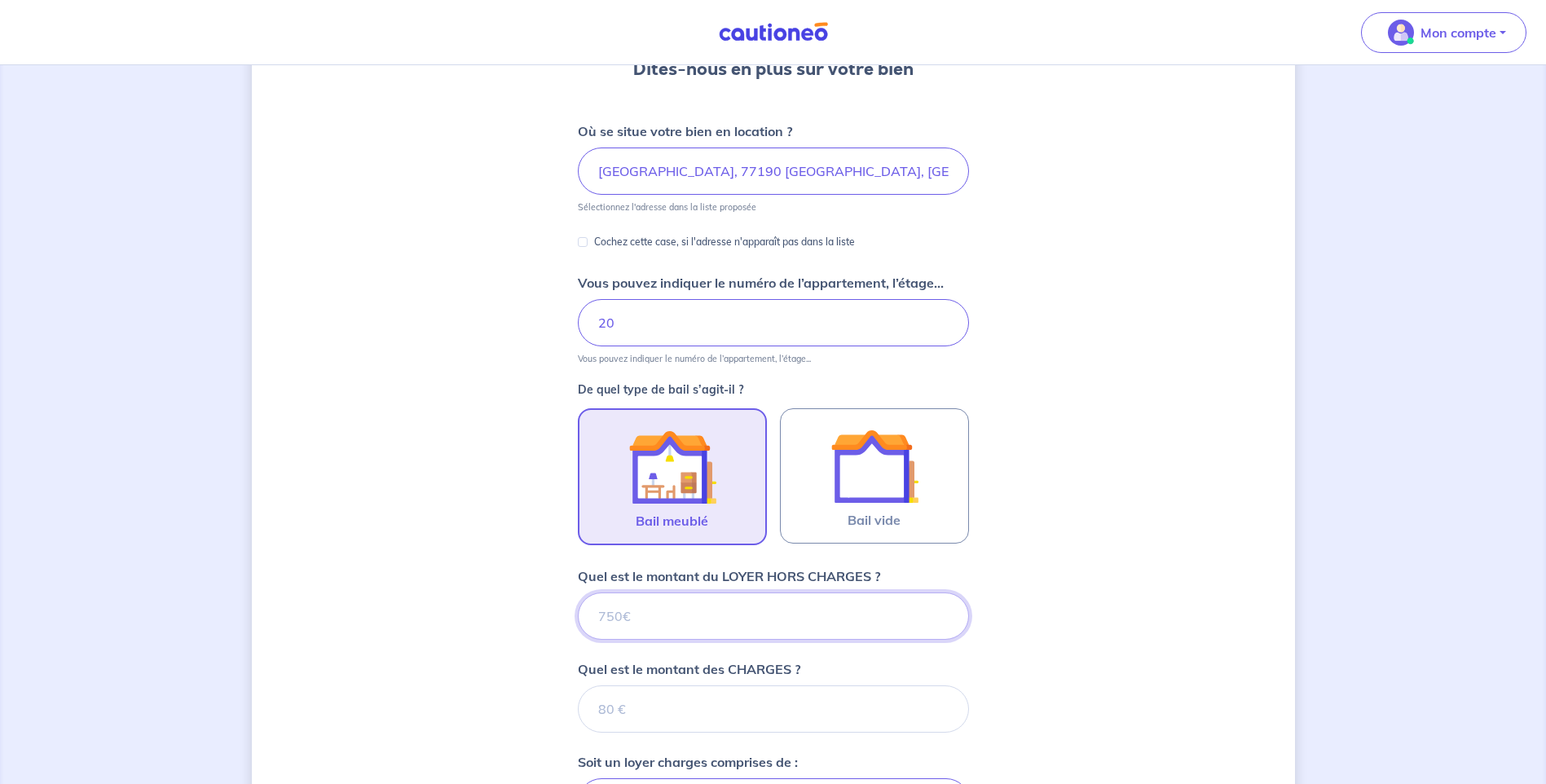
click at [644, 625] on input "Quel est le montant du LOYER HORS CHARGES ?" at bounding box center [773, 615] width 391 height 47
type input "125"
type input "1250"
click at [643, 730] on input "Quel est le montant des CHARGES ?" at bounding box center [773, 709] width 391 height 47
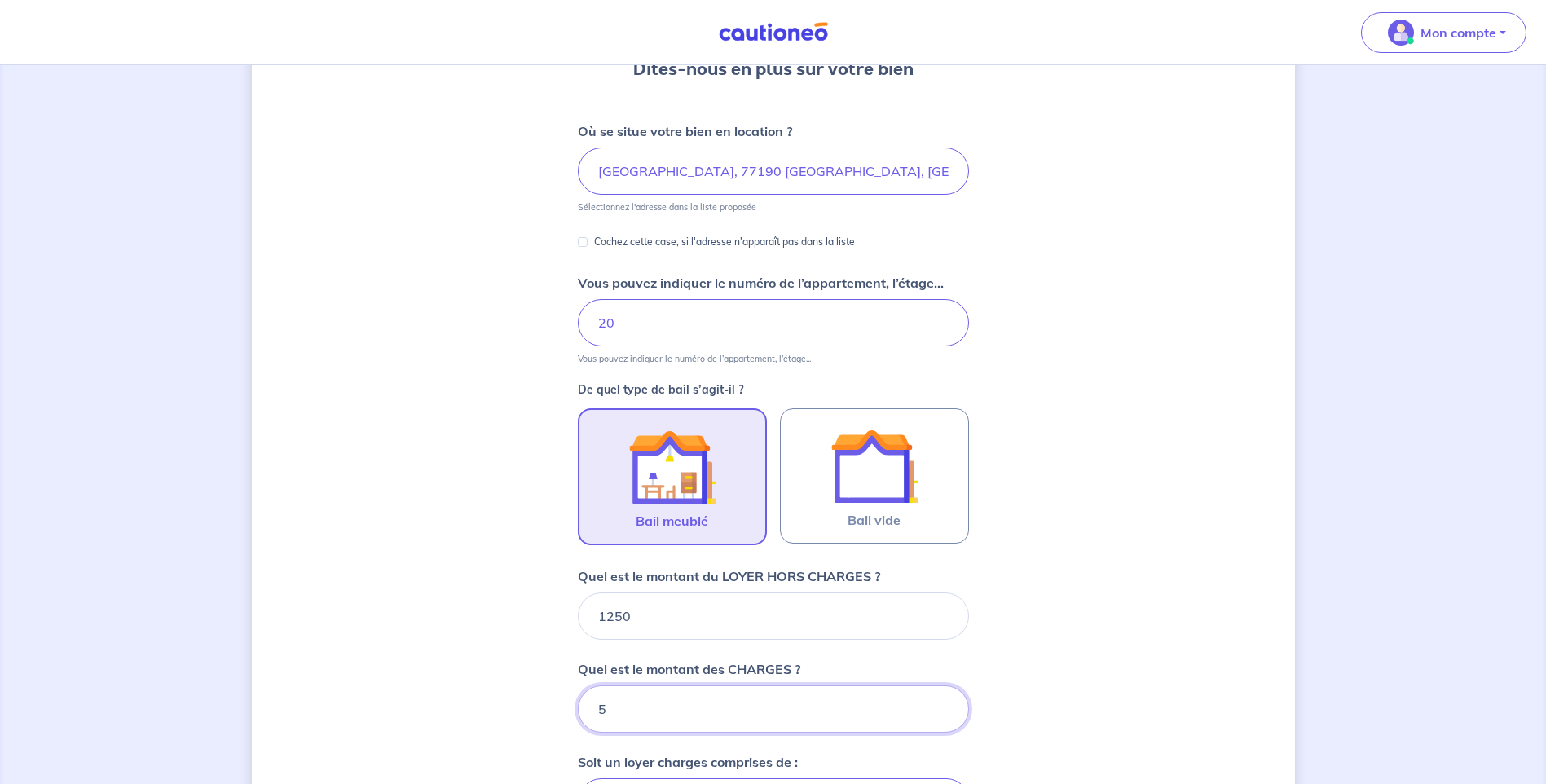
type input "50"
type input "1300"
type input "50"
click at [584, 660] on p "Quel est le montant des CHARGES ?" at bounding box center [689, 669] width 222 height 20
click at [584, 686] on input "50" at bounding box center [773, 709] width 391 height 47
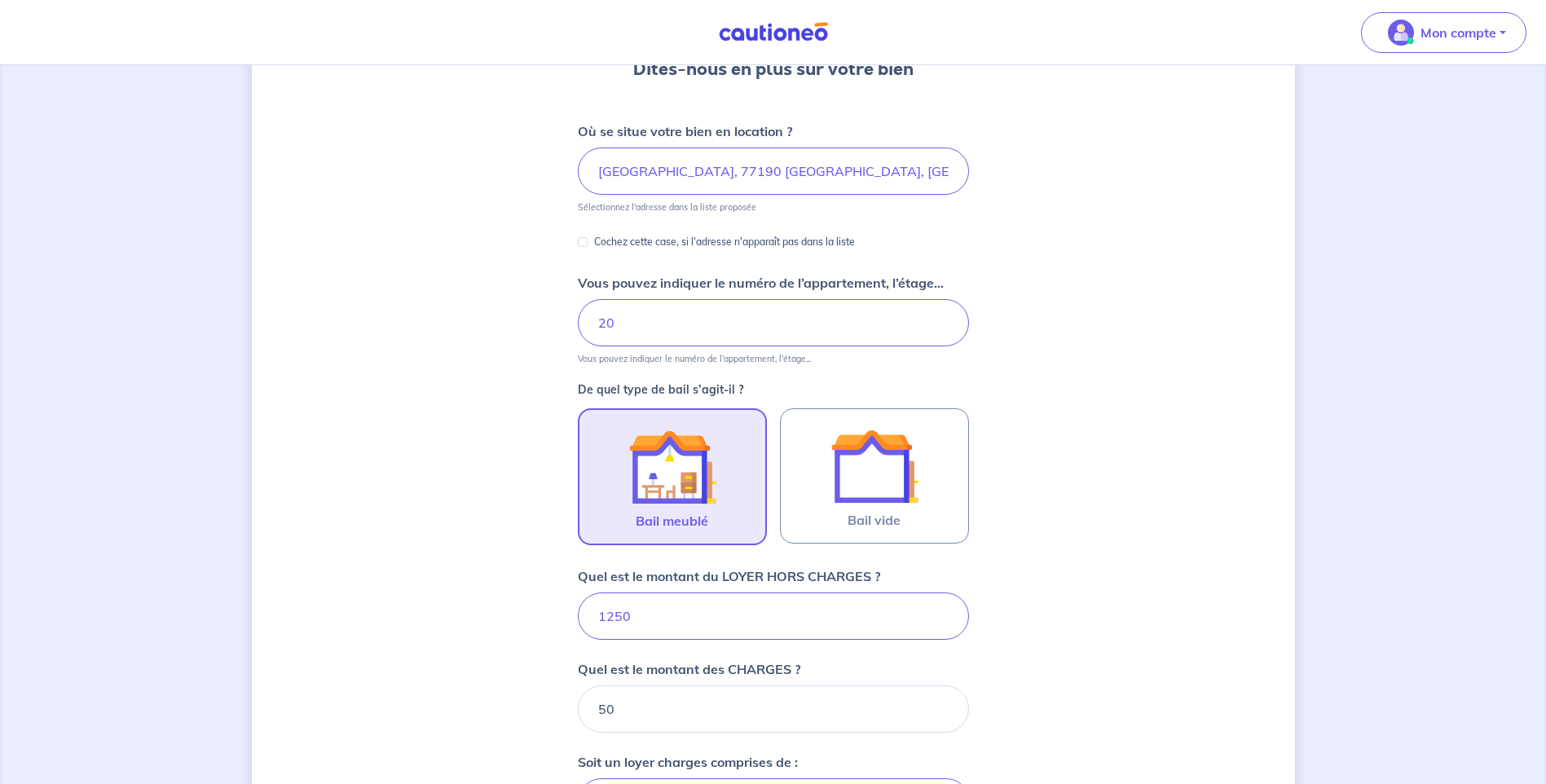
click at [506, 612] on div "Dites-nous en plus sur votre bien Où se situe votre bien en location ? [GEOGRAP…" at bounding box center [773, 547] width 1043 height 1263
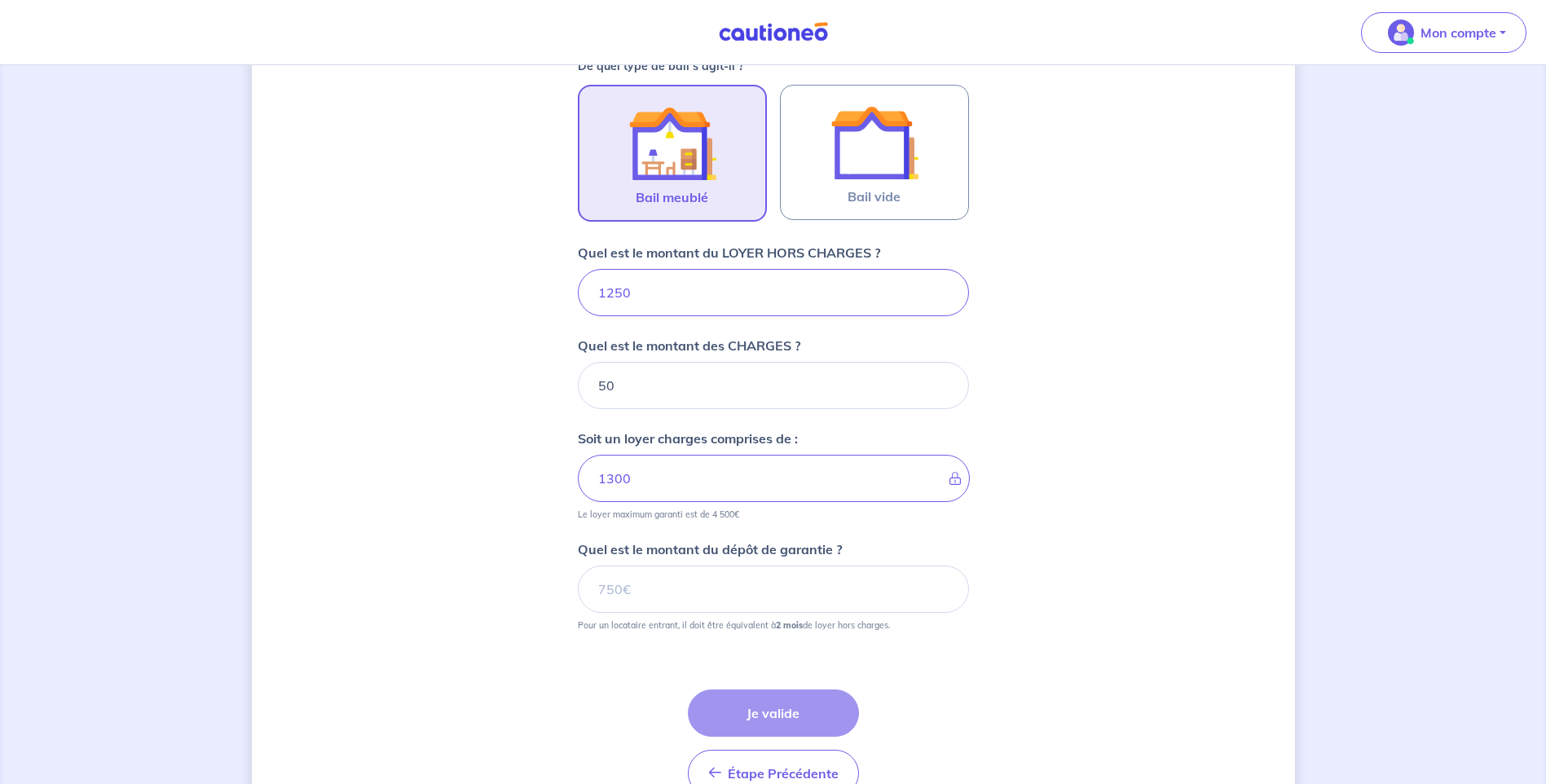
scroll to position [494, 0]
click at [680, 603] on input "Quel est le montant du dépôt de garantie ?" at bounding box center [773, 586] width 391 height 47
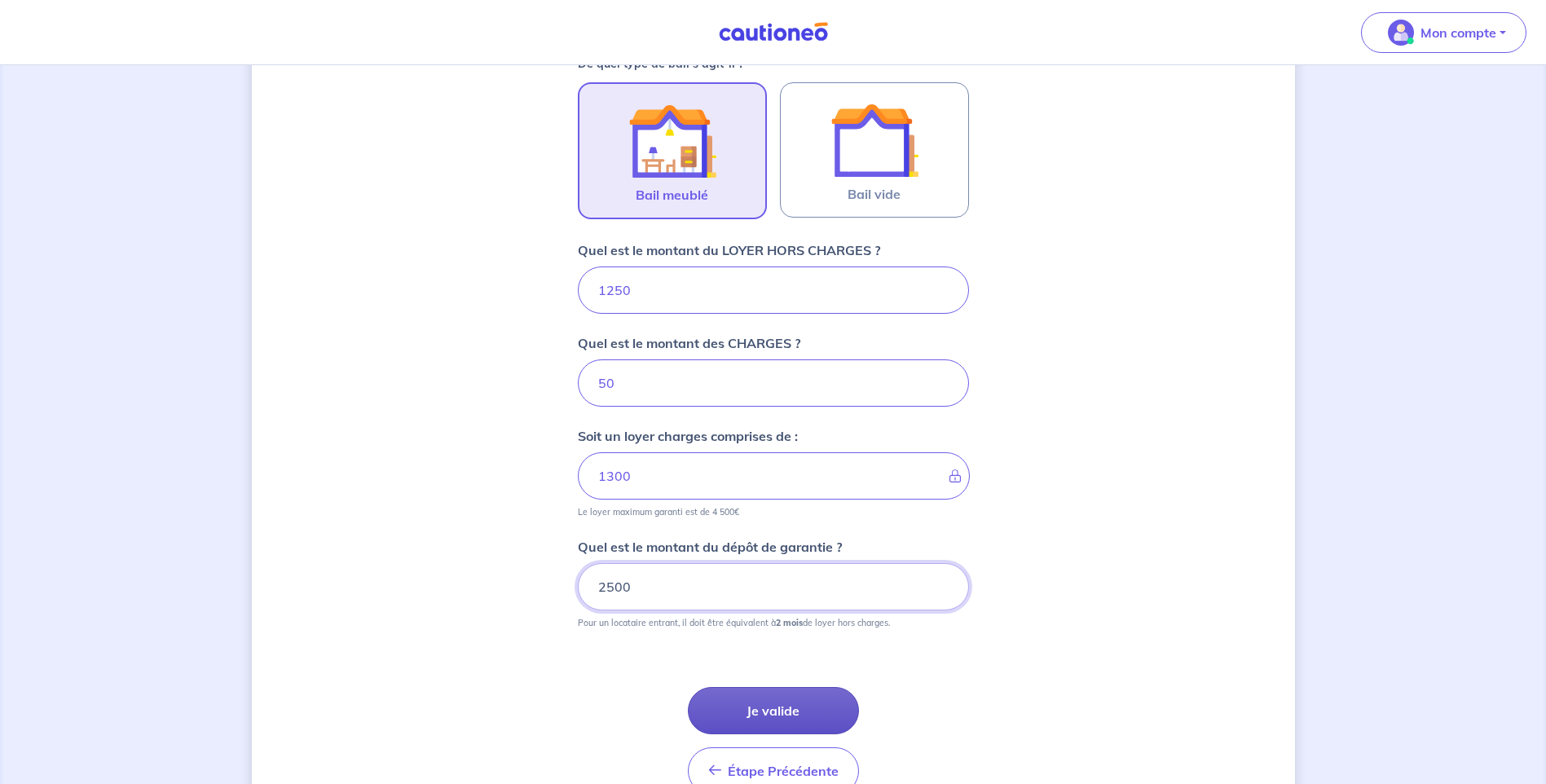
type input "2500"
click at [788, 726] on button "Je valide" at bounding box center [773, 710] width 171 height 47
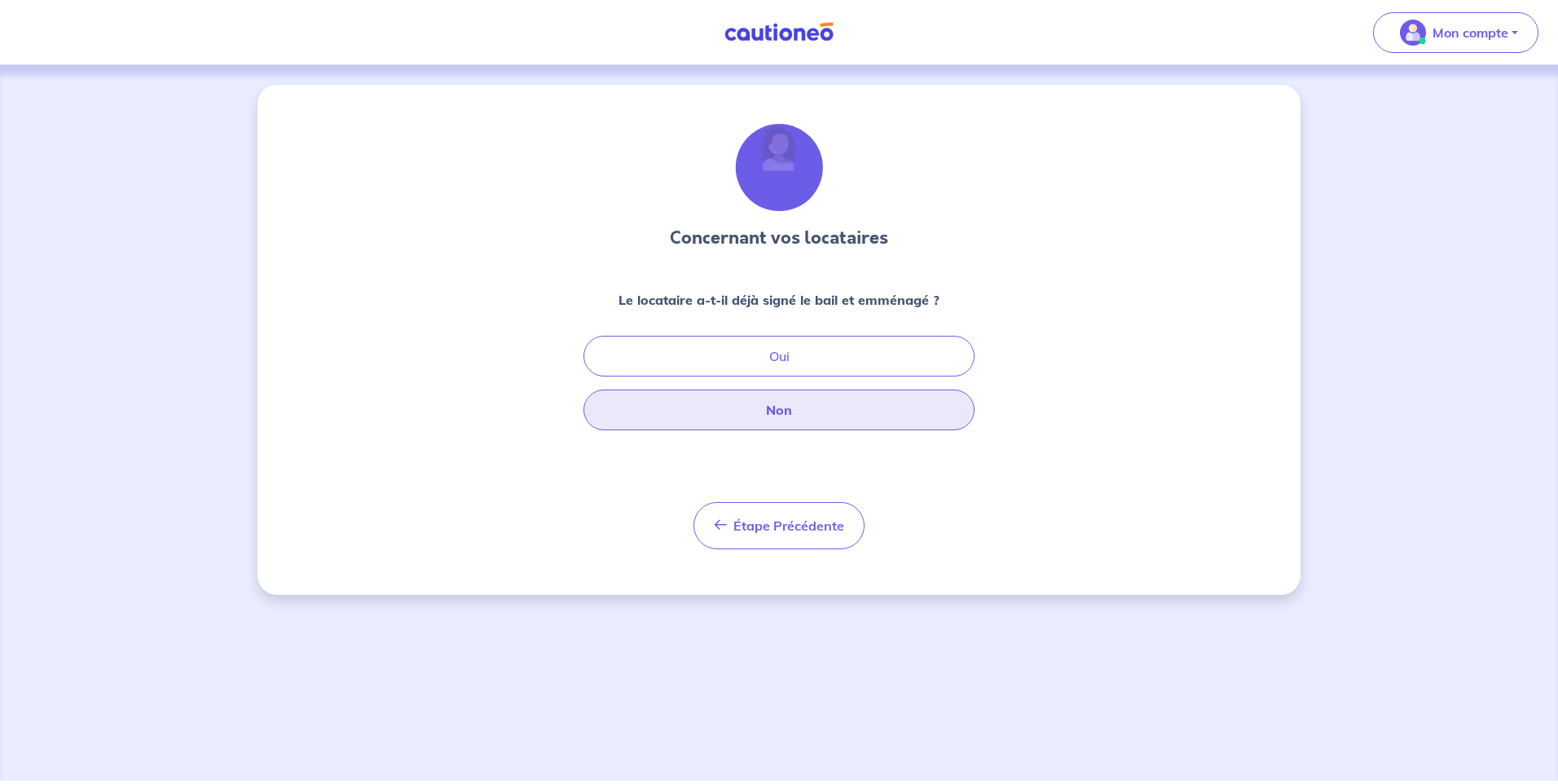
click at [771, 408] on button "Non" at bounding box center [779, 410] width 391 height 41
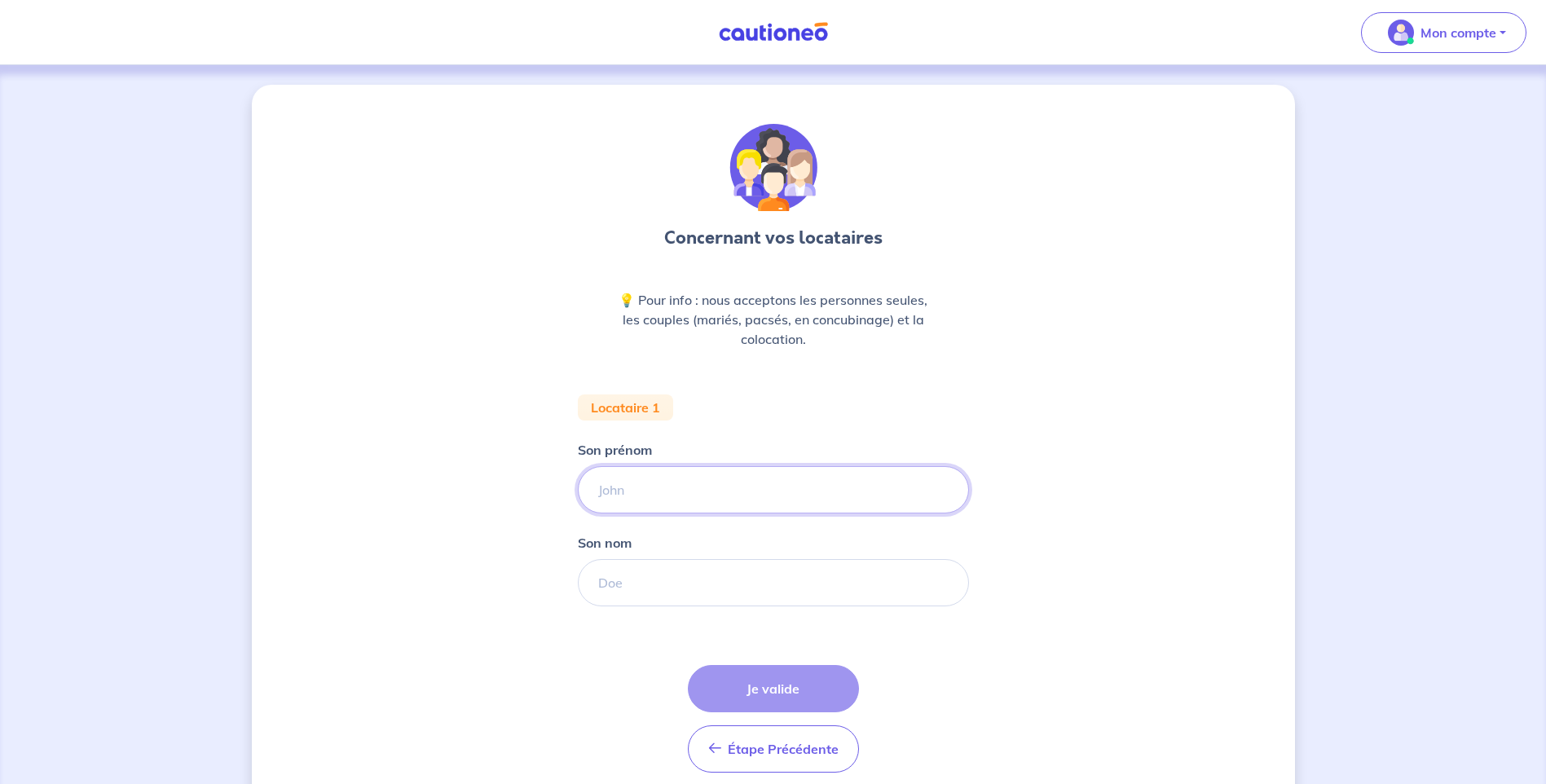
click at [657, 487] on input "Son prénom" at bounding box center [773, 490] width 391 height 47
type input "OUIZA"
click at [646, 577] on input "Son nom" at bounding box center [773, 582] width 391 height 47
type input "ABOUHI"
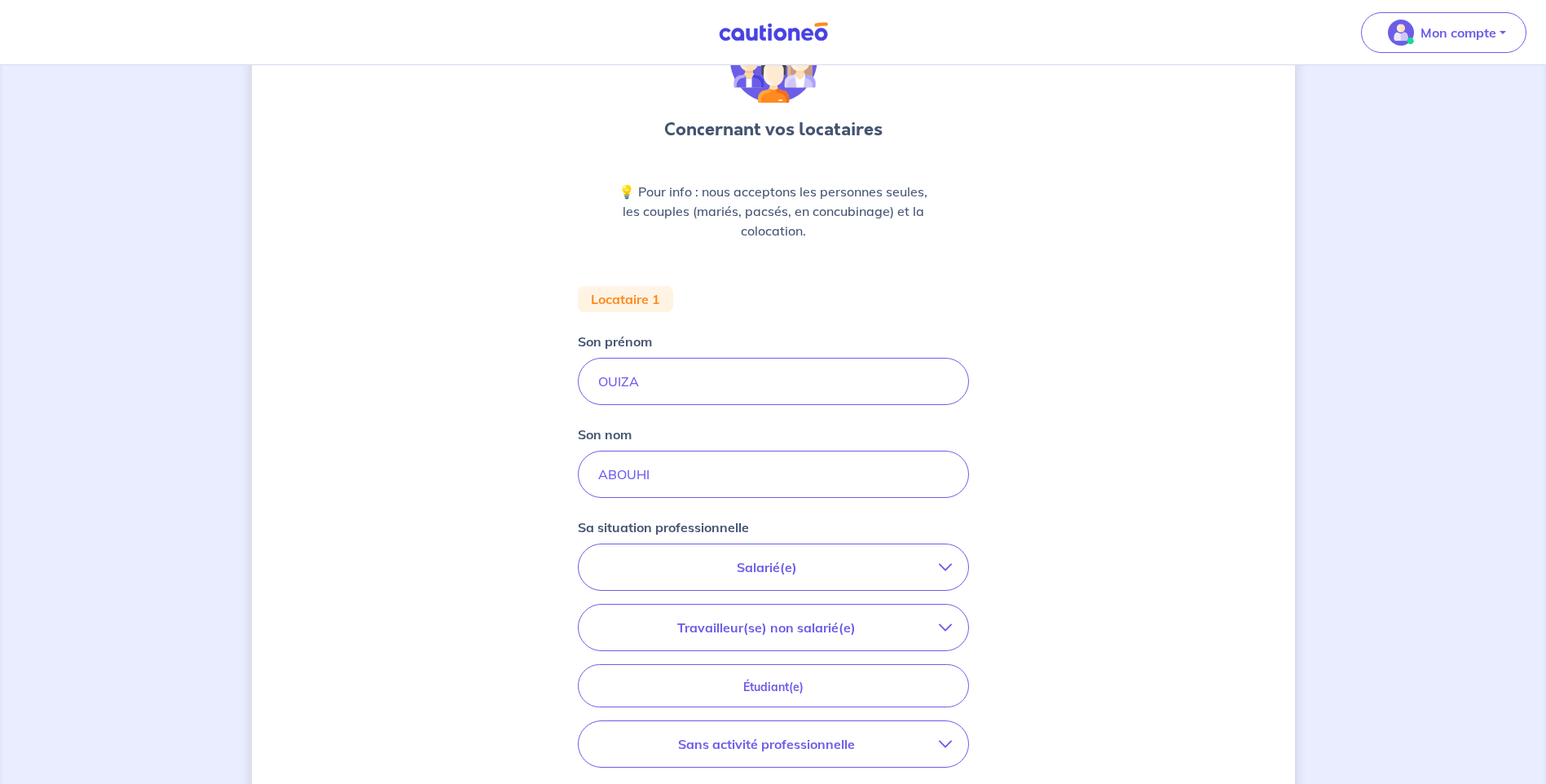
scroll to position [163, 0]
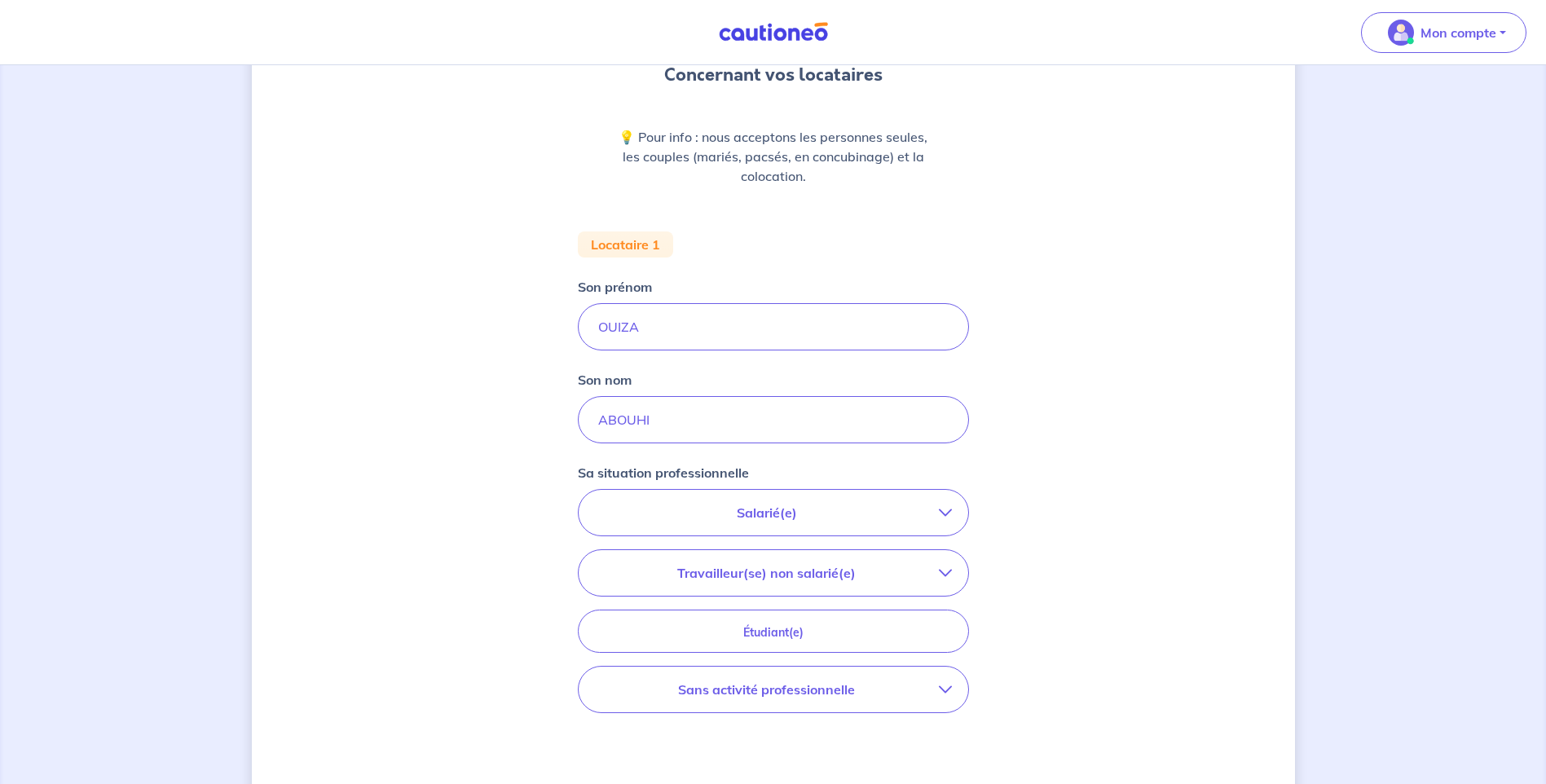
click at [806, 520] on p "Salarié(e)" at bounding box center [767, 512] width 344 height 20
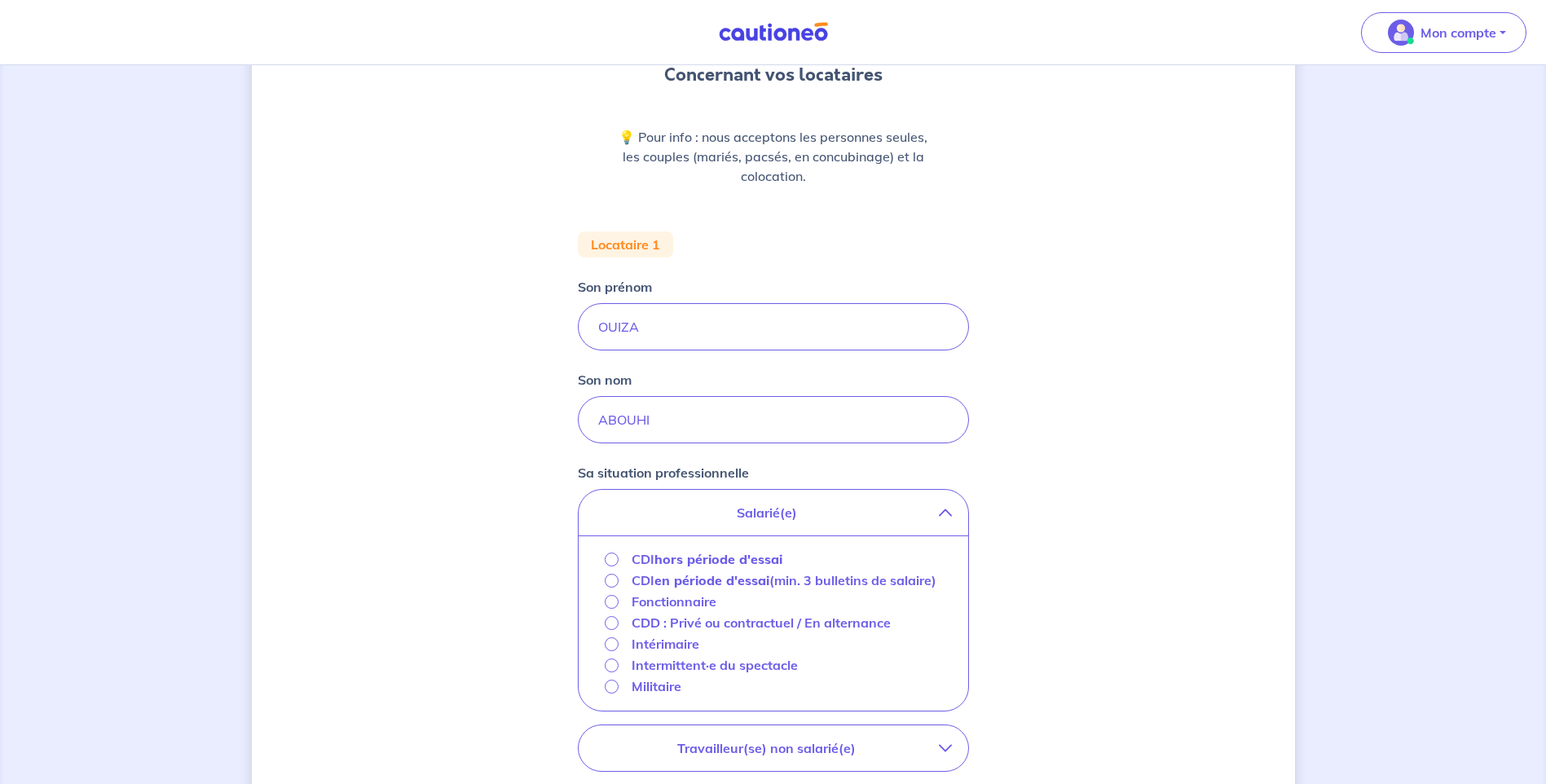
click at [743, 558] on strong "hors période d'essai" at bounding box center [718, 559] width 128 height 17
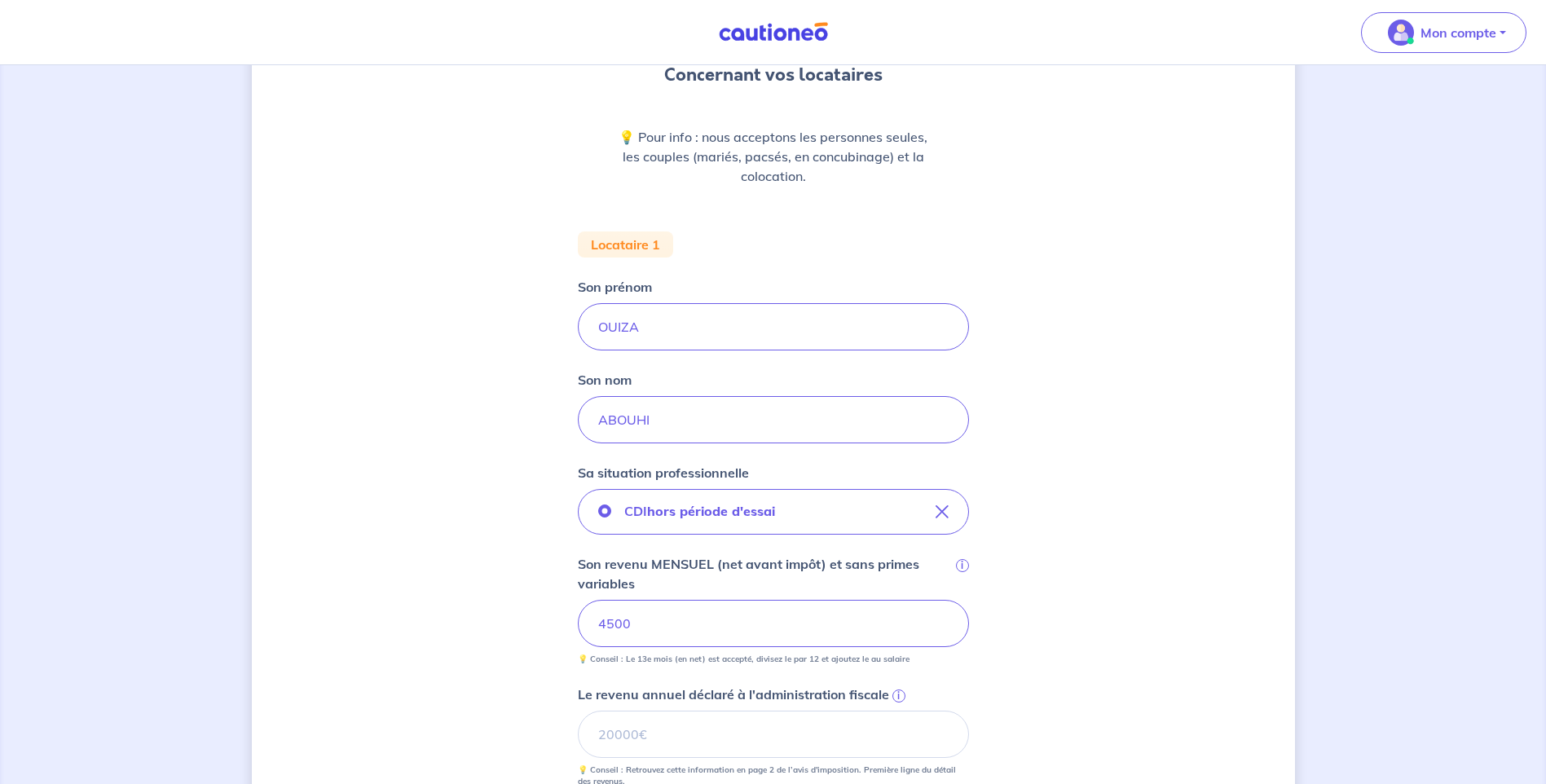
click at [493, 532] on div "Concernant vos locataires 💡 Pour info : nous acceptons les personnes seules, le…" at bounding box center [773, 558] width 1043 height 1273
click at [646, 740] on input "Le revenu annuel déclaré à l'administration fiscale i" at bounding box center [773, 733] width 391 height 47
type input "65000"
click at [460, 511] on div "Concernant vos locataires 💡 Pour info : nous acceptons les personnes seules, le…" at bounding box center [773, 558] width 1043 height 1273
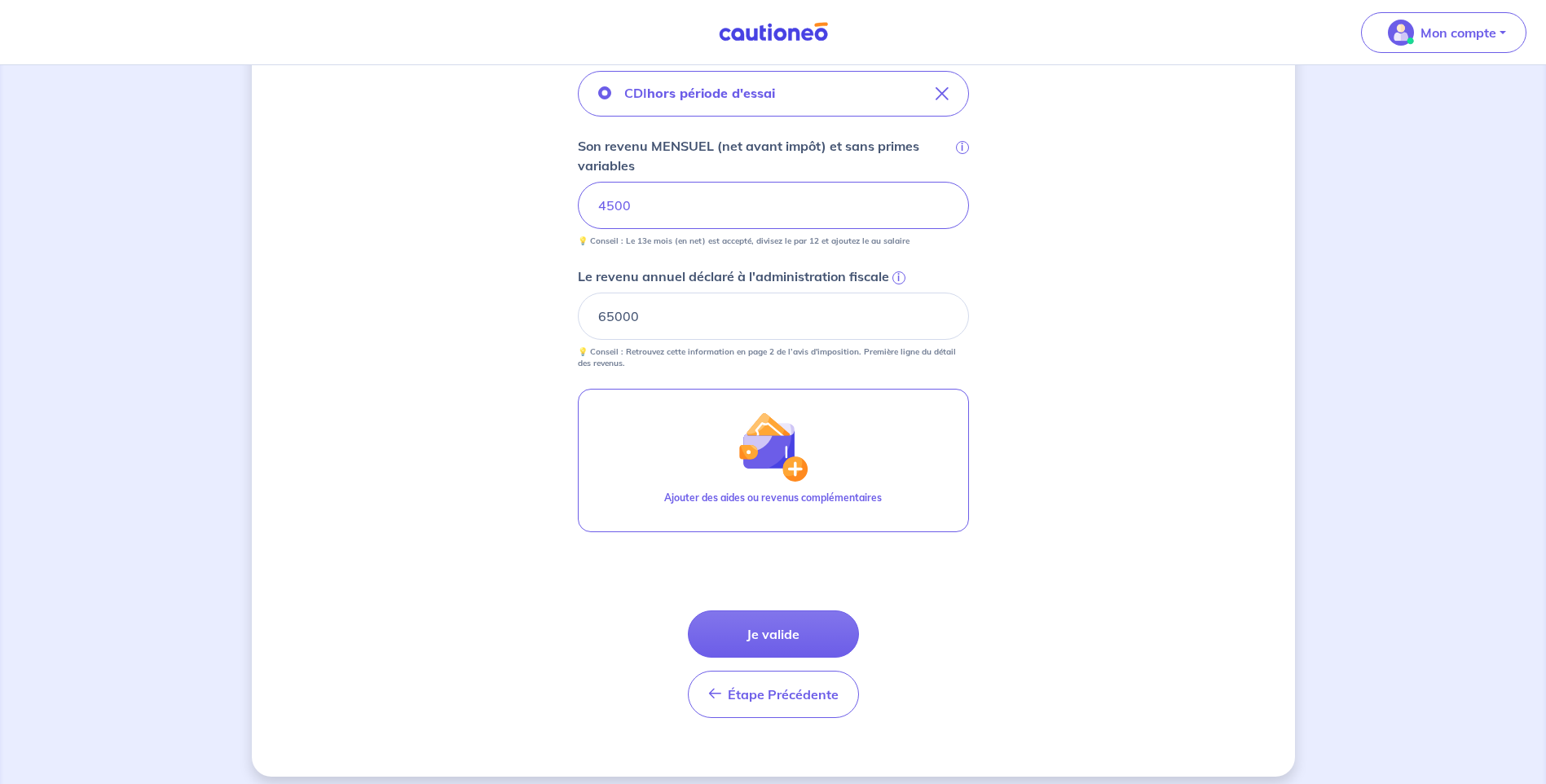
scroll to position [593, 0]
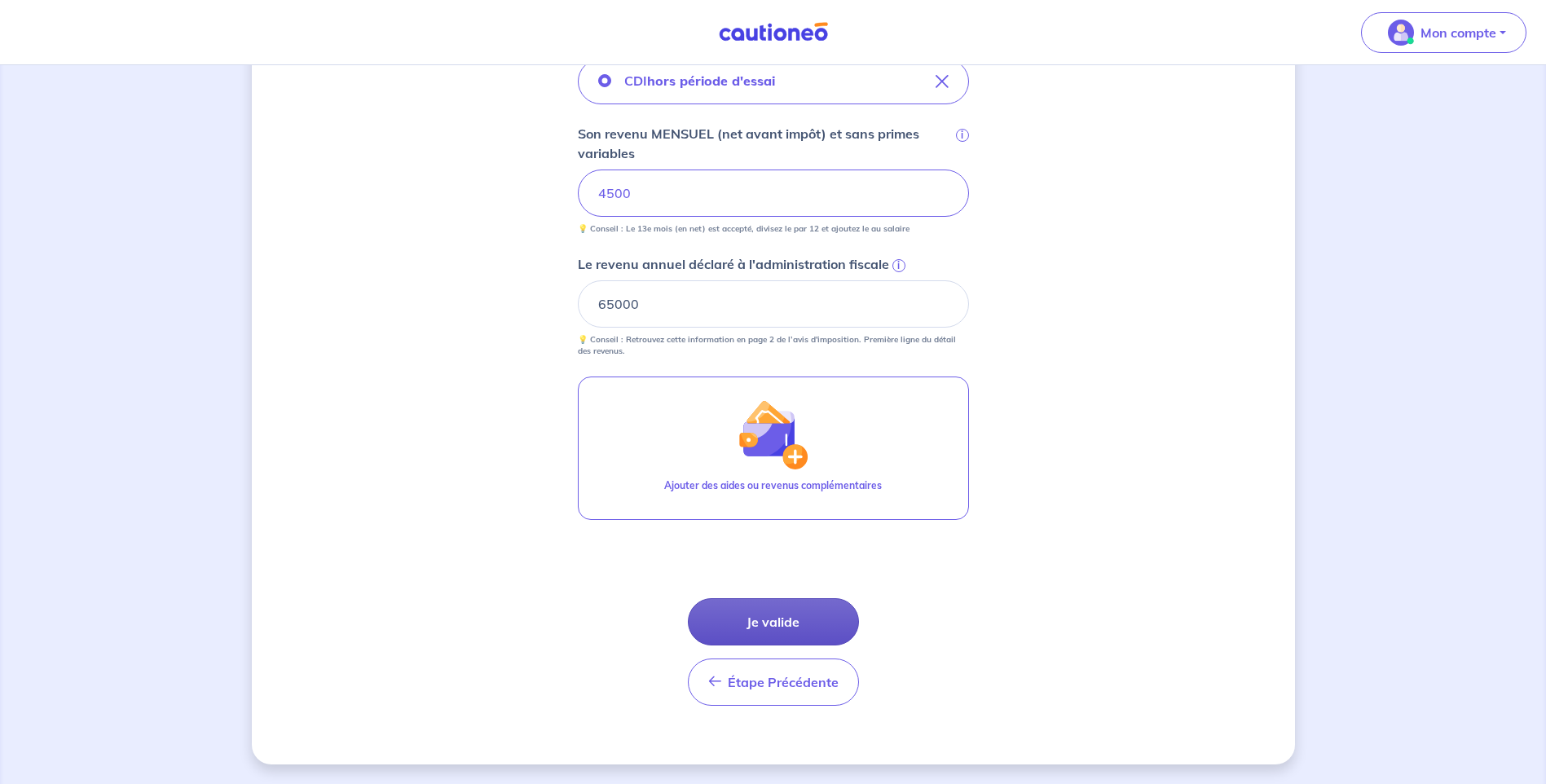
click at [740, 615] on button "Je valide" at bounding box center [773, 621] width 171 height 47
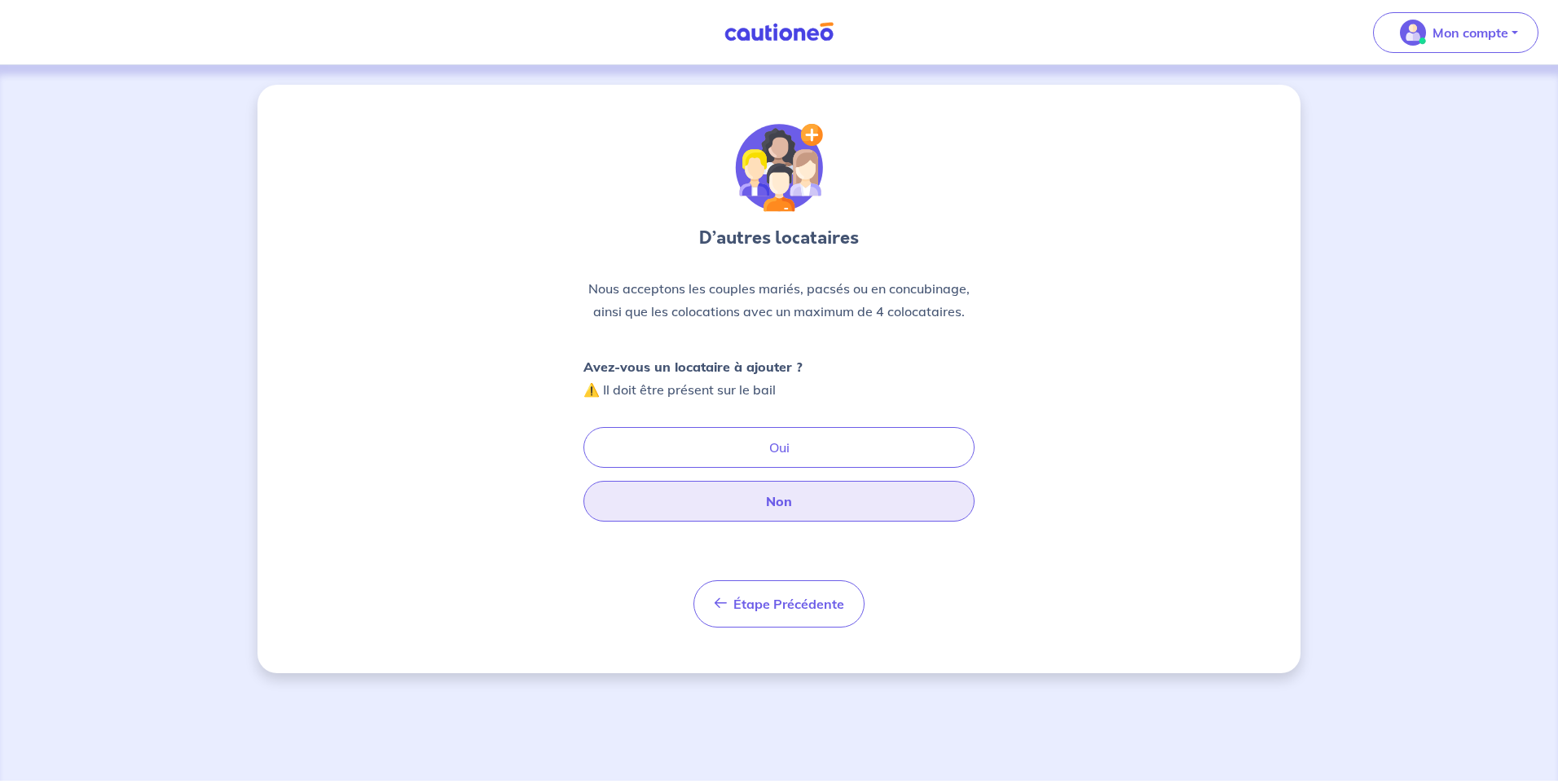
click at [761, 505] on button "Non" at bounding box center [779, 501] width 391 height 41
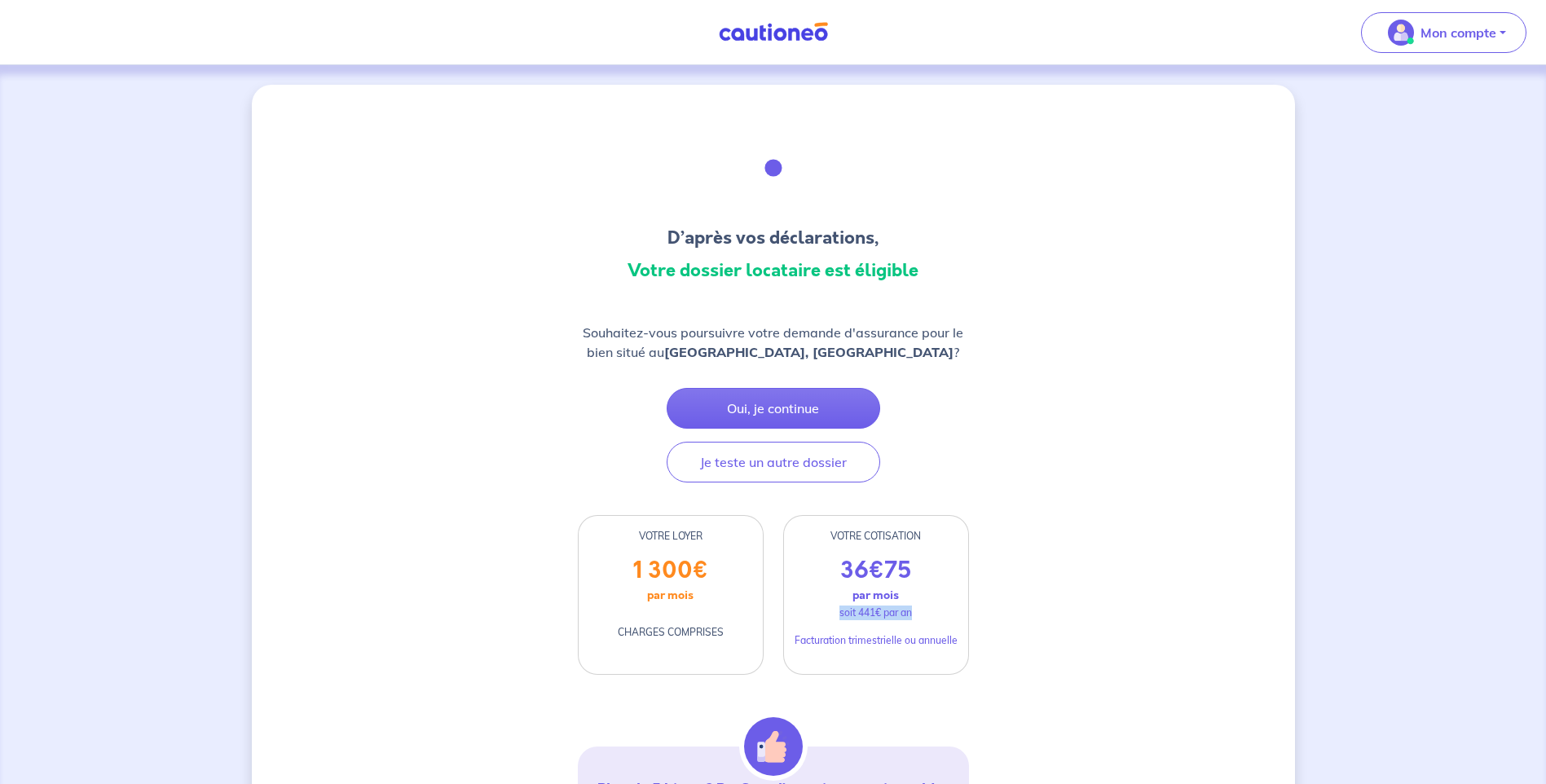
drag, startPoint x: 918, startPoint y: 611, endPoint x: 833, endPoint y: 614, distance: 85.1
click at [833, 614] on div "36 € 75 par mois soit 441€ par an Facturation trimestrielle ou annuelle" at bounding box center [876, 615] width 184 height 117
click at [753, 38] on img at bounding box center [773, 32] width 122 height 20
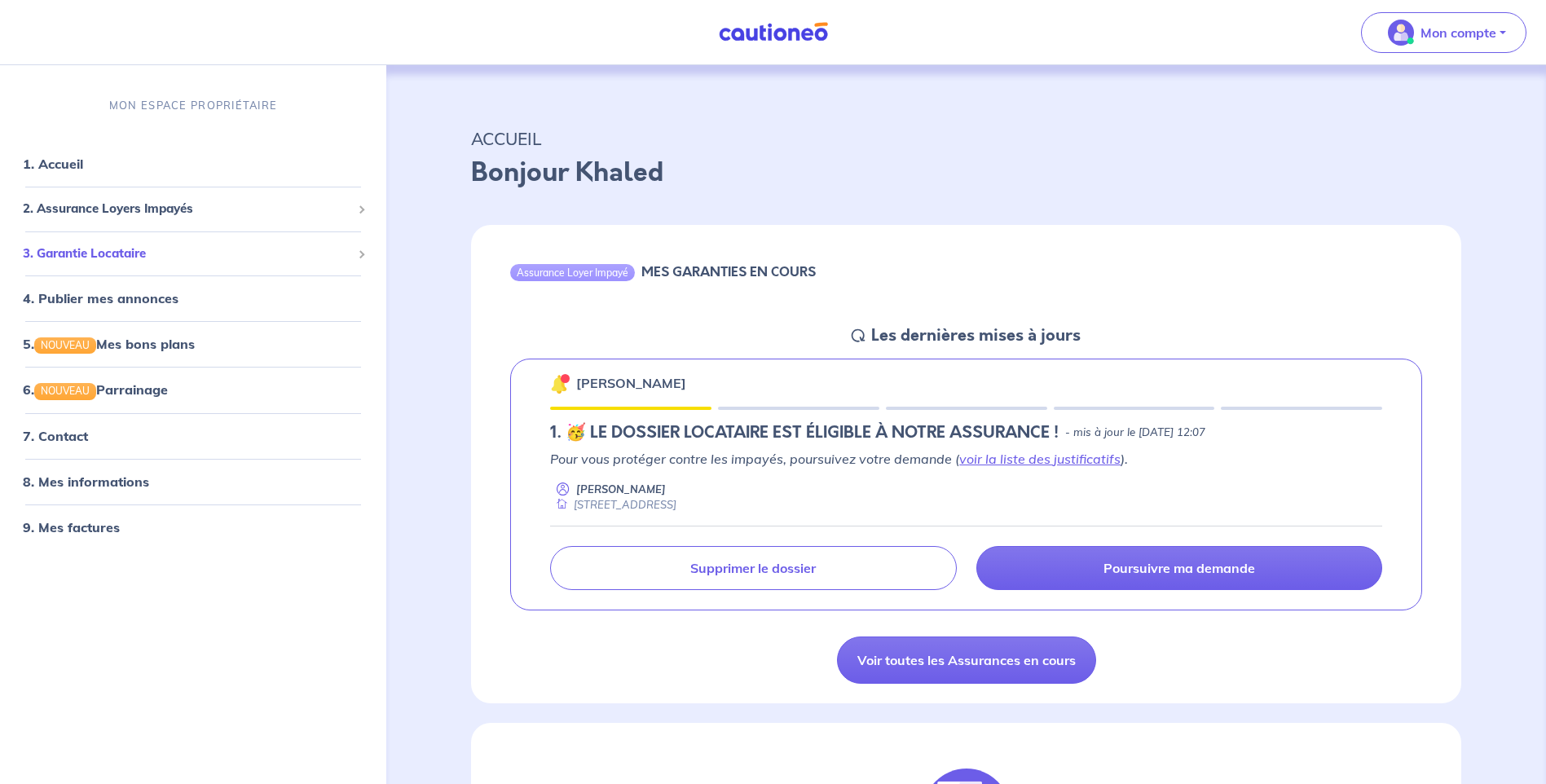
click at [263, 252] on span "3. Garantie Locataire" at bounding box center [186, 254] width 329 height 19
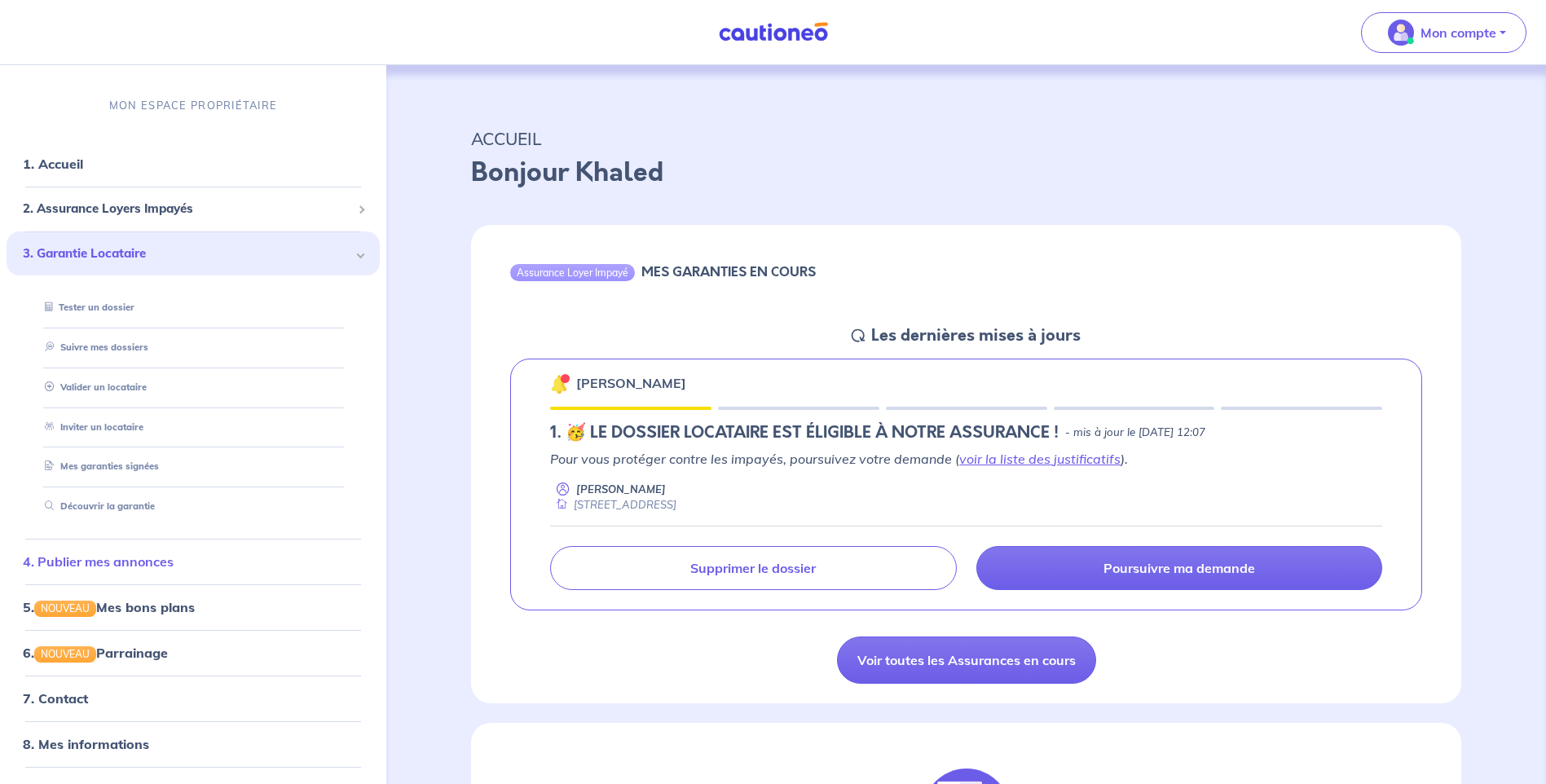
click at [146, 562] on link "4. Publier mes annonces" at bounding box center [98, 561] width 151 height 17
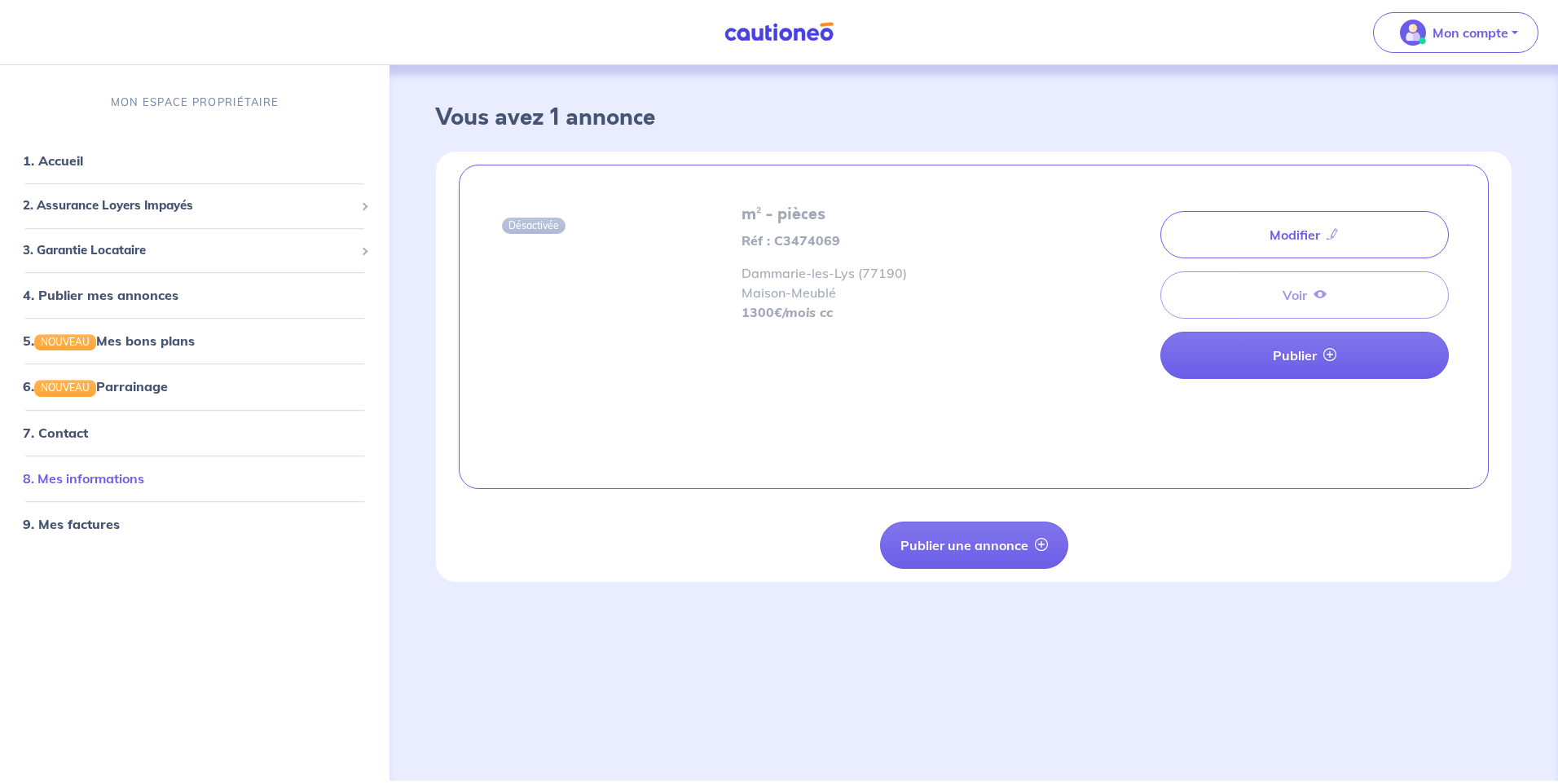
click at [92, 478] on link "8. Mes informations" at bounding box center [83, 478] width 121 height 17
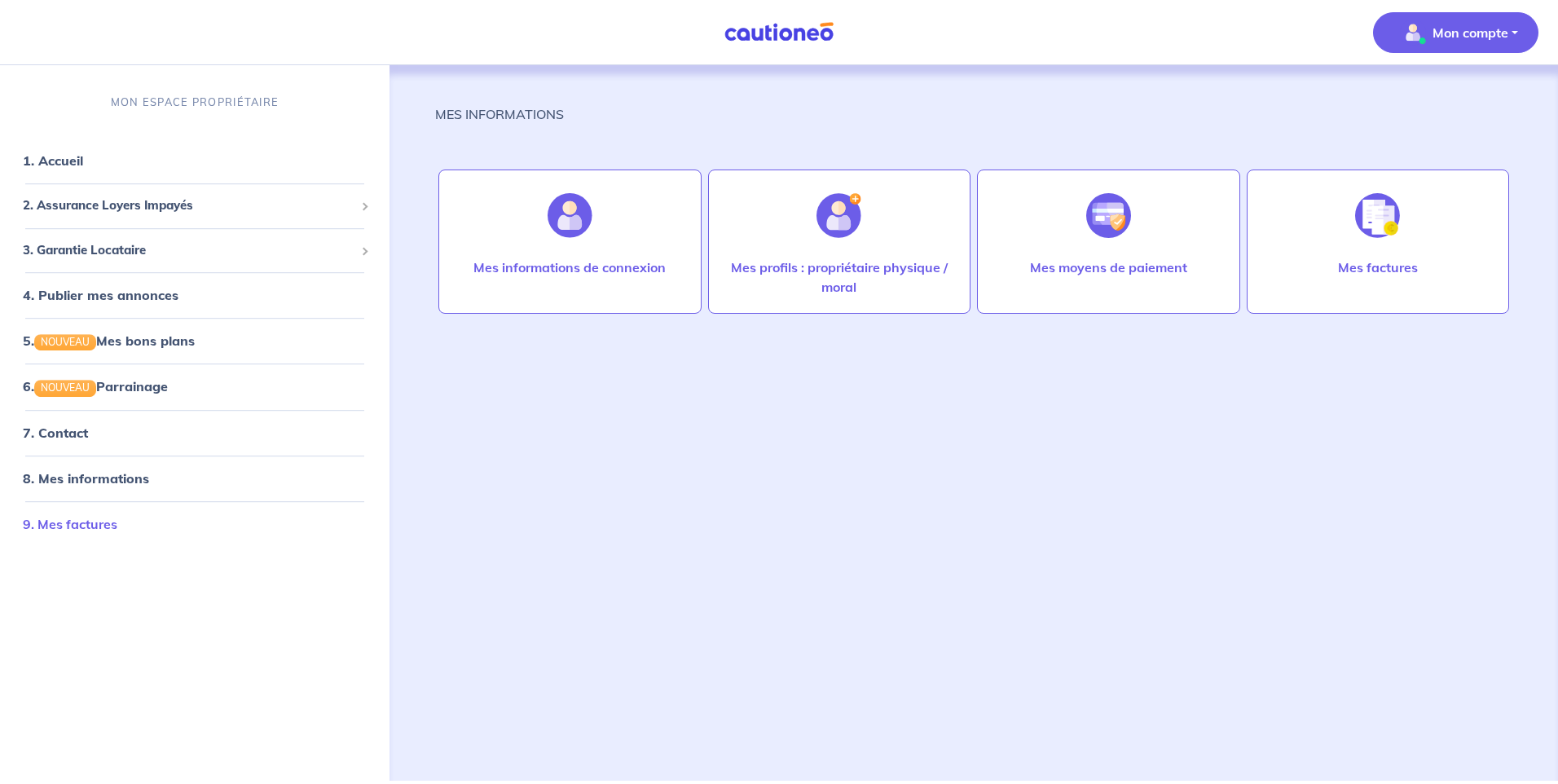
click at [89, 516] on link "9. Mes factures" at bounding box center [69, 524] width 95 height 17
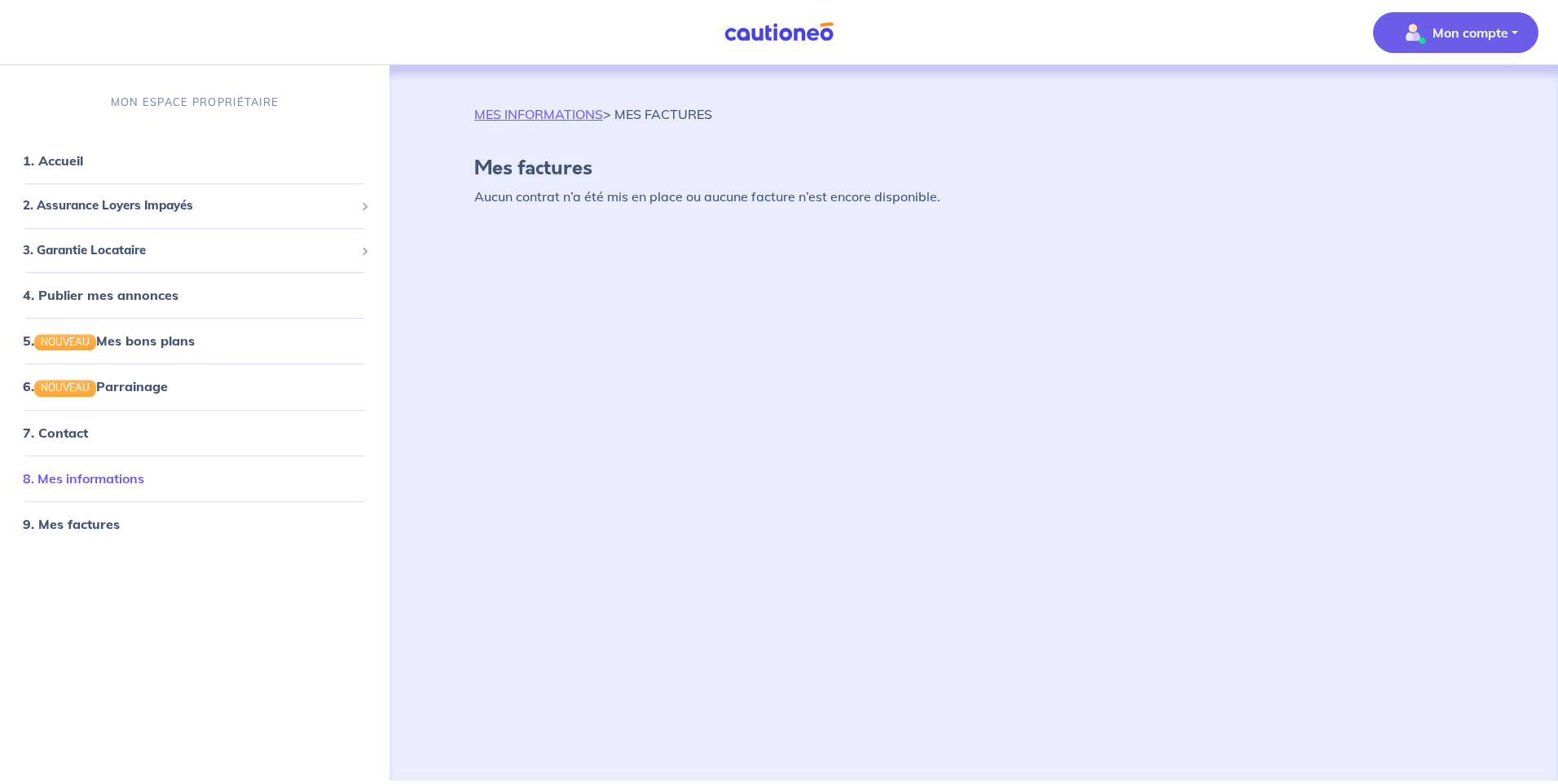
click at [98, 483] on link "8. Mes informations" at bounding box center [83, 478] width 121 height 17
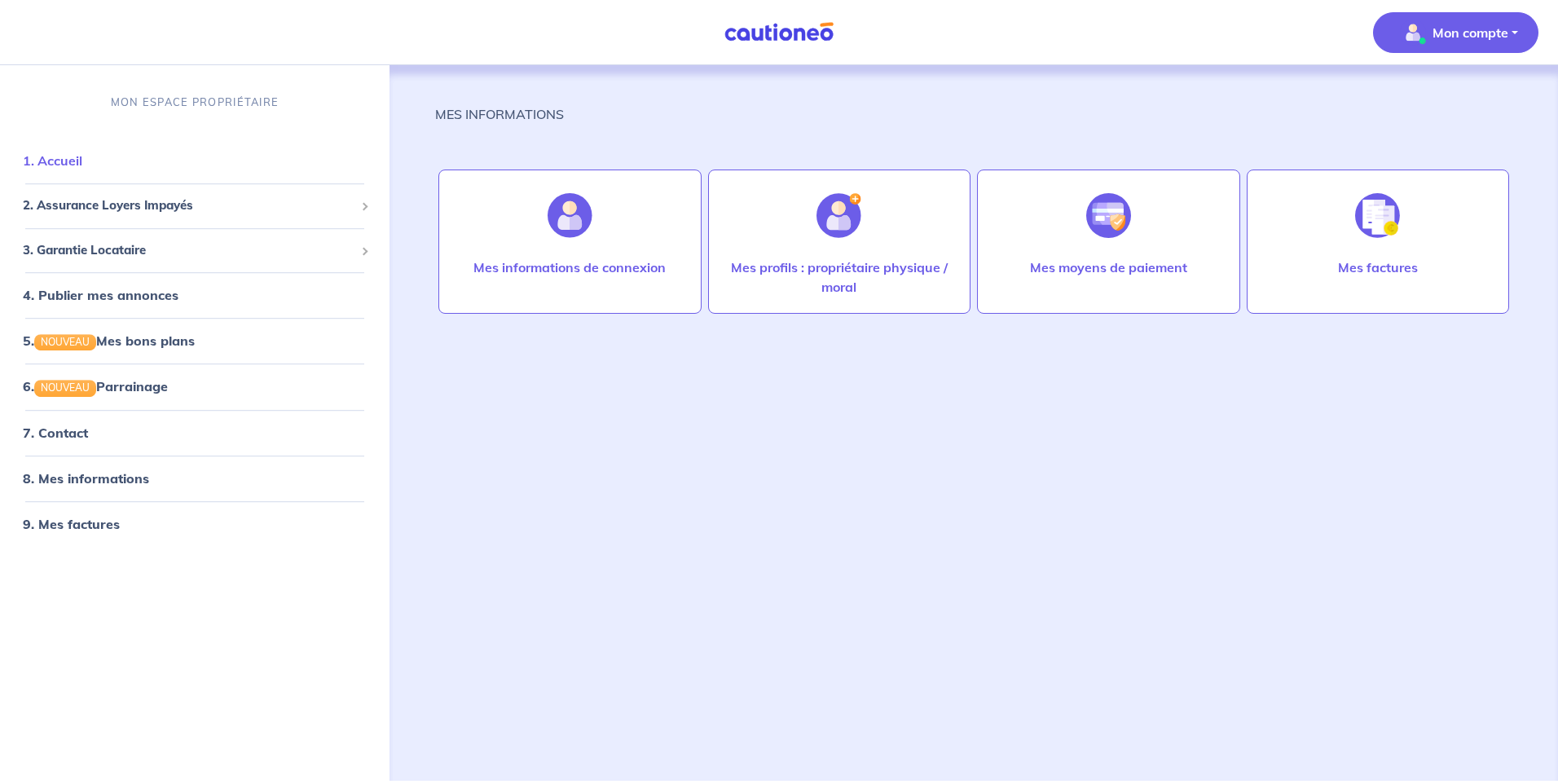
click at [78, 153] on link "1. Accueil" at bounding box center [52, 160] width 60 height 17
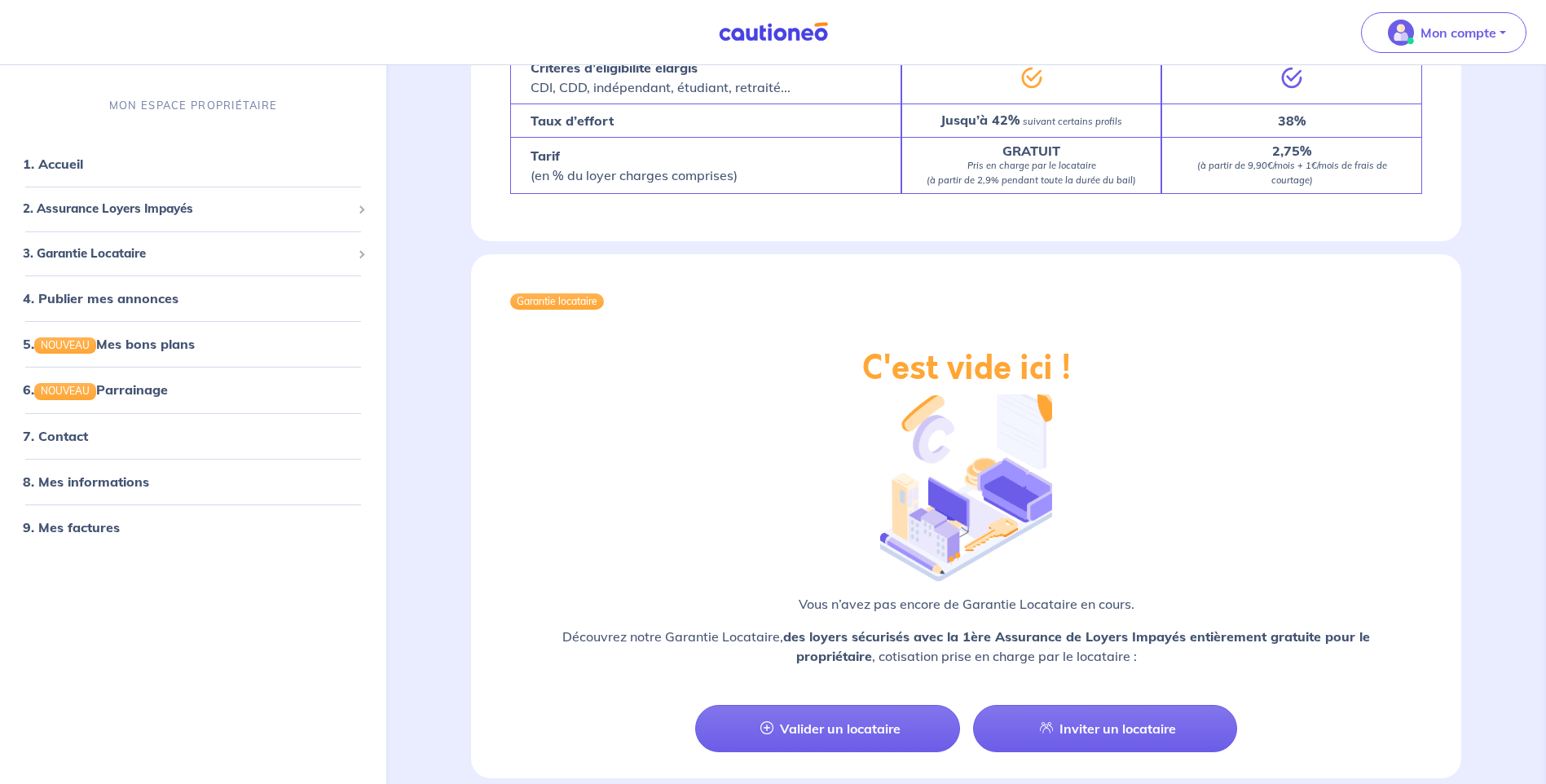
scroll to position [1548, 0]
